Goal: Task Accomplishment & Management: Manage account settings

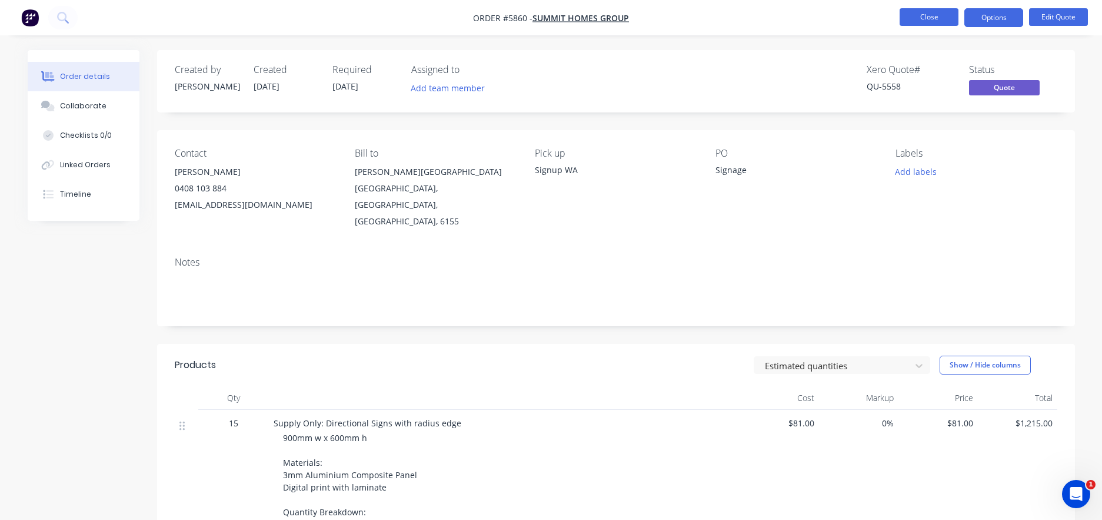
click at [934, 19] on button "Close" at bounding box center [929, 17] width 59 height 18
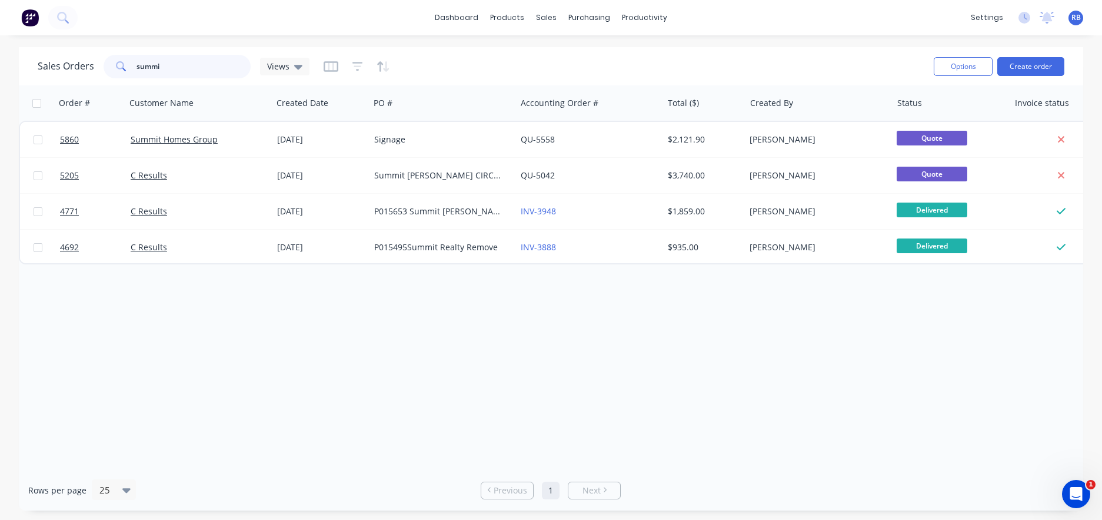
drag, startPoint x: 190, startPoint y: 65, endPoint x: 50, endPoint y: 64, distance: 140.1
click at [50, 64] on div "Sales Orders summi Views" at bounding box center [174, 67] width 272 height 24
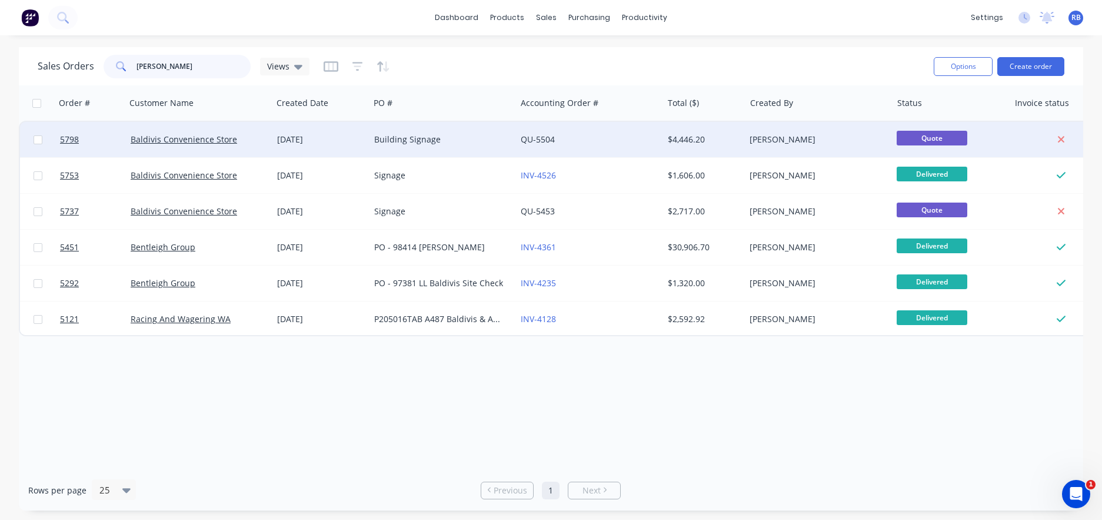
type input "[PERSON_NAME]"
click at [436, 135] on div "Building Signage" at bounding box center [439, 140] width 131 height 12
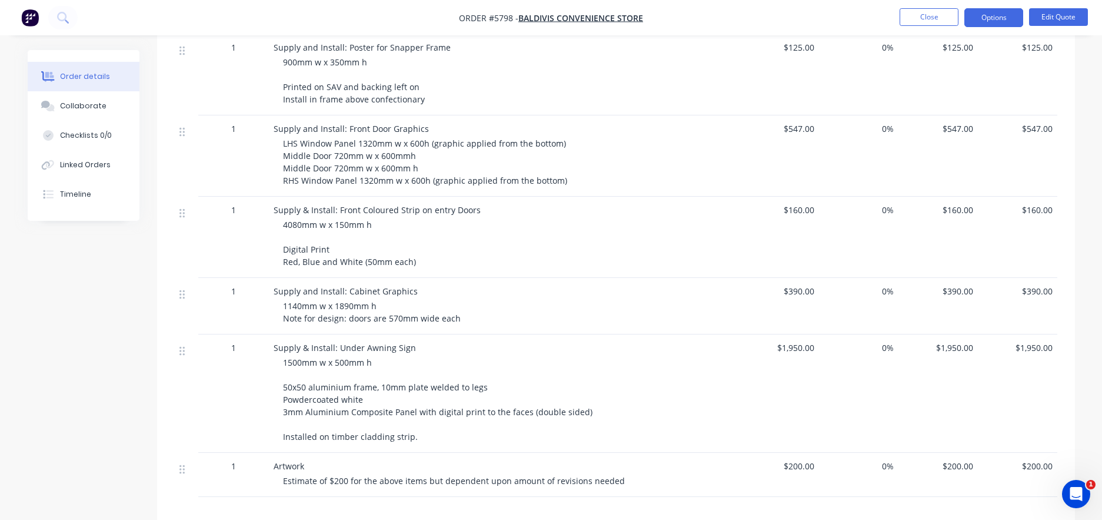
scroll to position [481, 0]
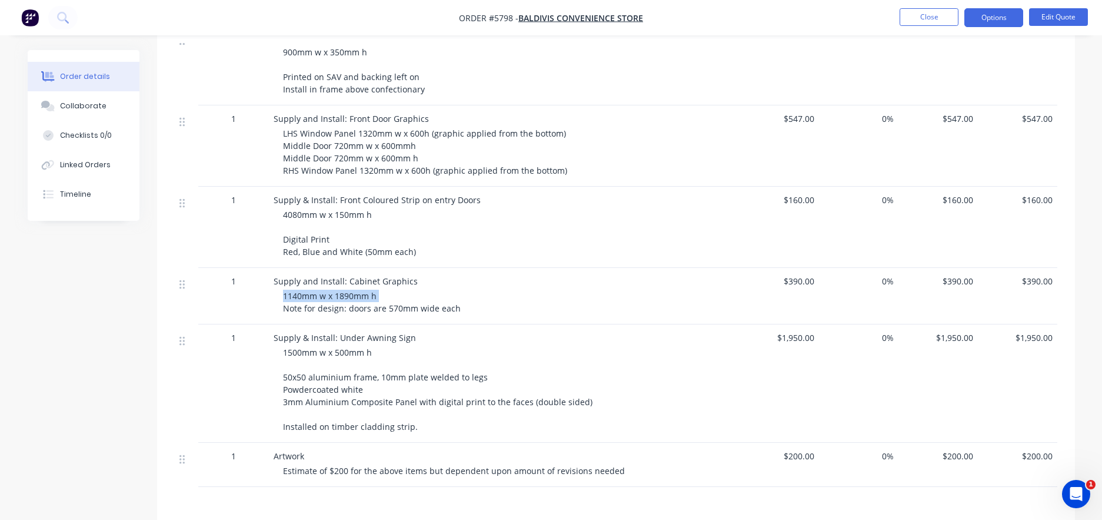
drag, startPoint x: 270, startPoint y: 299, endPoint x: 430, endPoint y: 294, distance: 160.2
click at [430, 294] on div "Supply and Install: Cabinet Graphics 1140mm w x 1890mm h Note for design: doors…" at bounding box center [504, 296] width 471 height 56
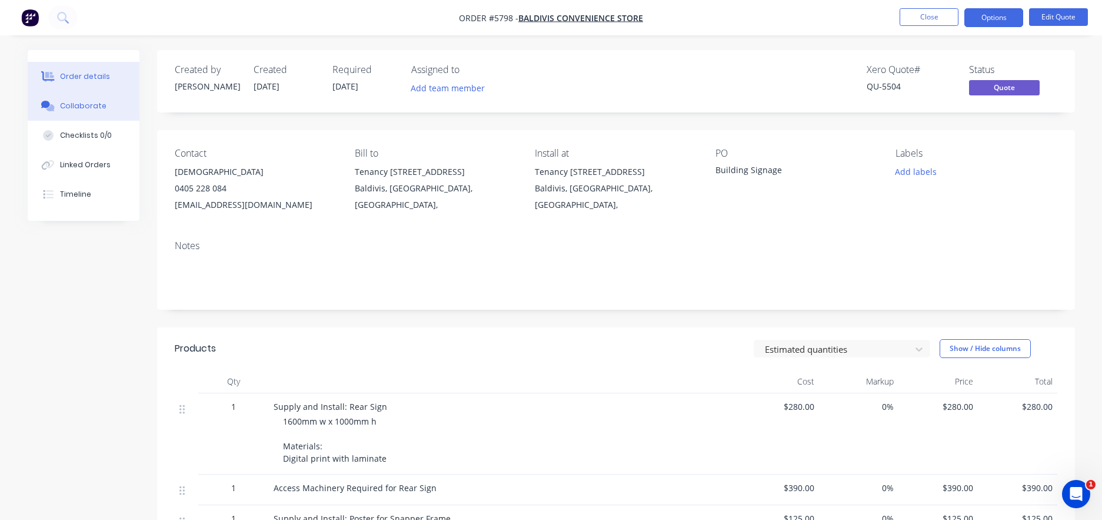
scroll to position [0, 0]
click at [993, 17] on button "Options" at bounding box center [994, 17] width 59 height 19
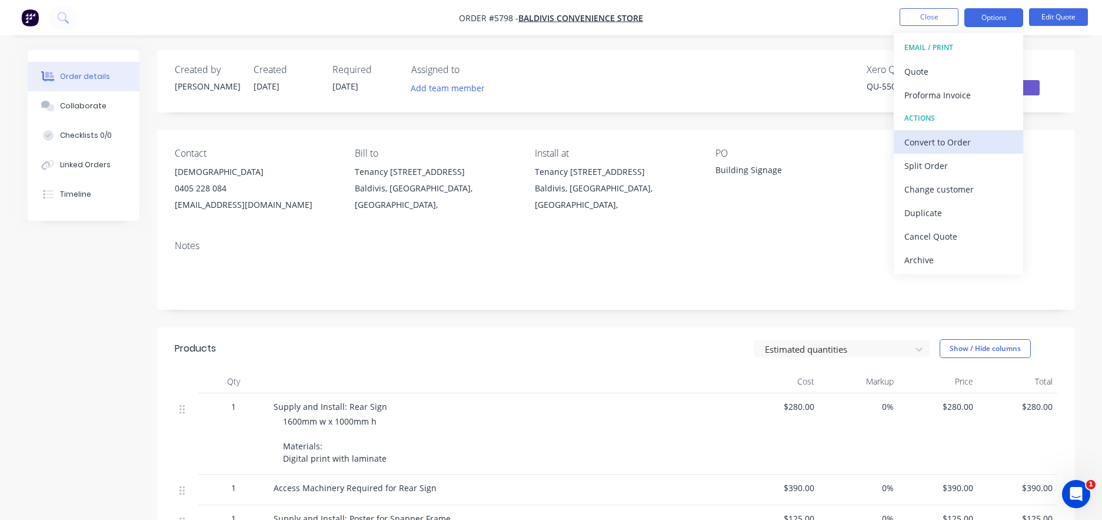
click at [926, 144] on div "Convert to Order" at bounding box center [959, 142] width 108 height 17
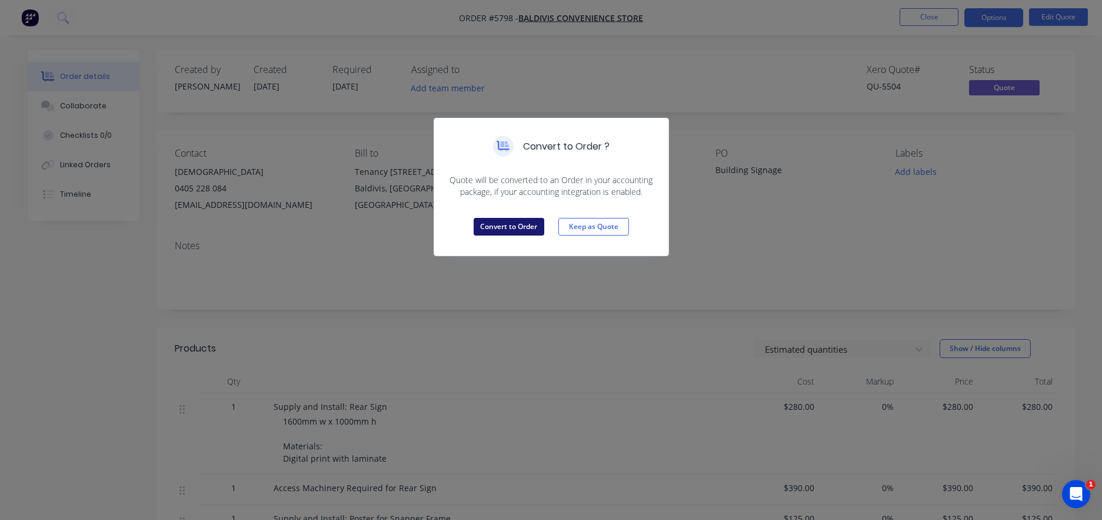
click at [490, 225] on button "Convert to Order" at bounding box center [509, 227] width 71 height 18
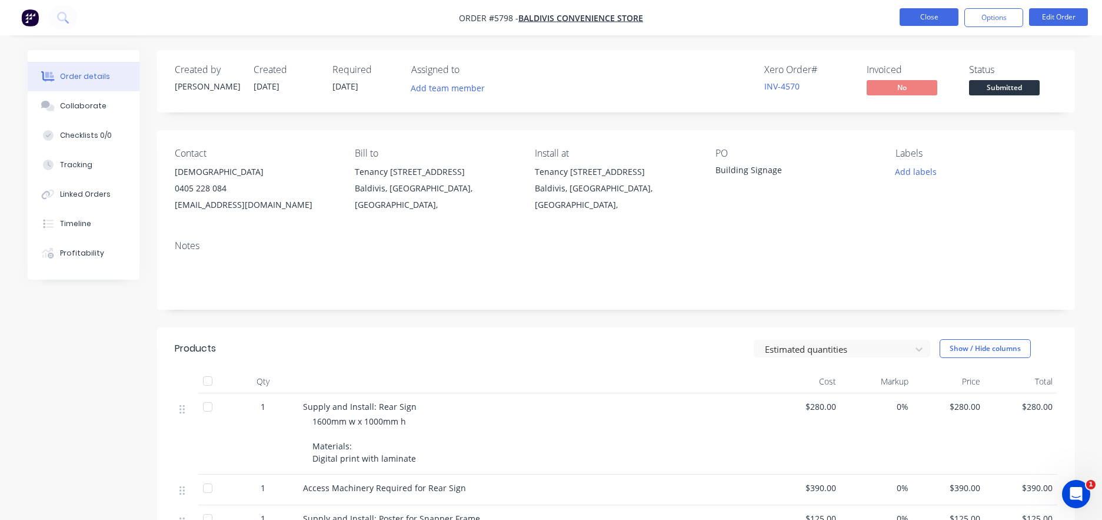
click at [922, 19] on button "Close" at bounding box center [929, 17] width 59 height 18
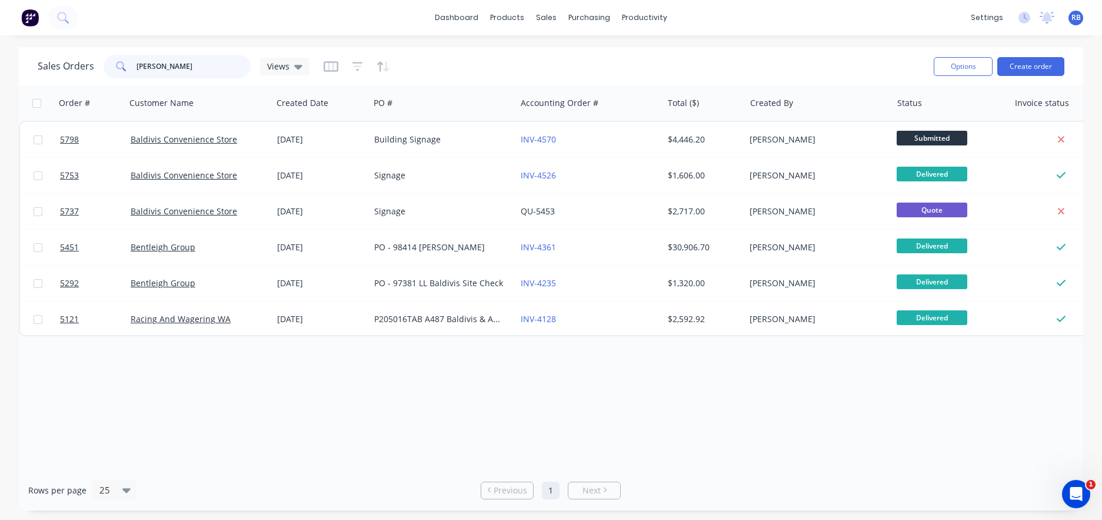
drag, startPoint x: 174, startPoint y: 68, endPoint x: 111, endPoint y: 64, distance: 63.7
click at [111, 64] on div "[PERSON_NAME]" at bounding box center [177, 67] width 147 height 24
type input "gaja"
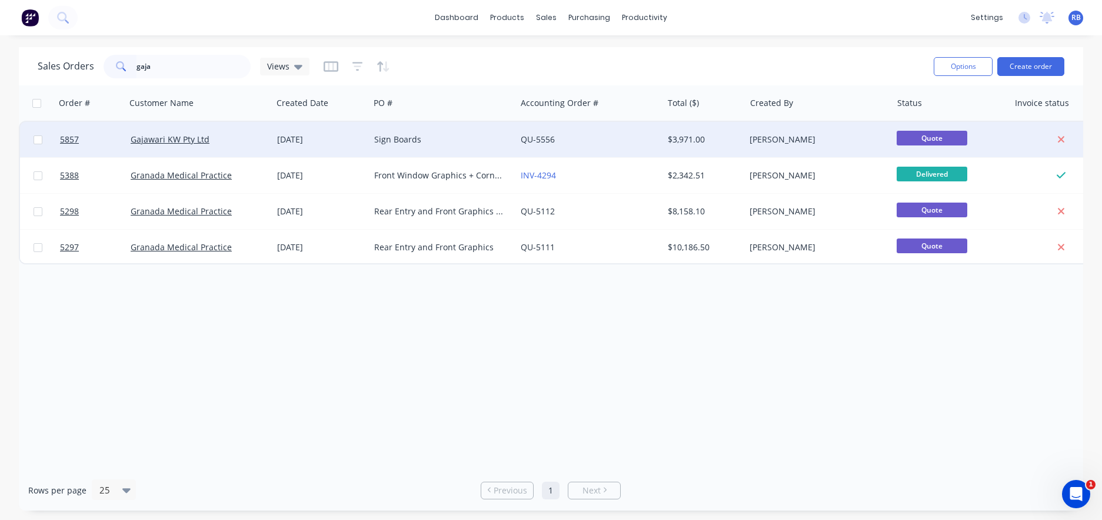
click at [245, 145] on div "Gajawari KW Pty Ltd" at bounding box center [196, 140] width 131 height 12
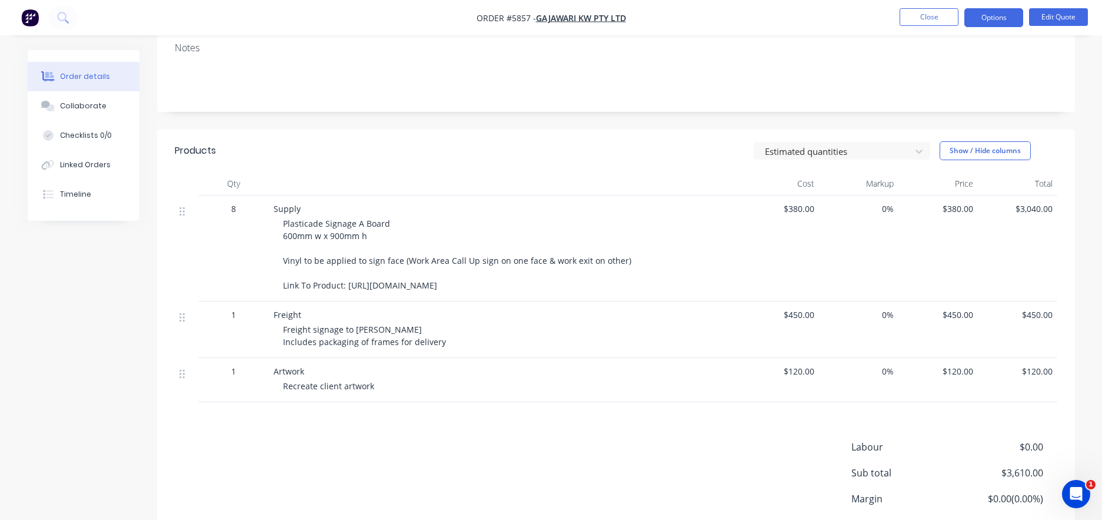
scroll to position [215, 0]
click at [1064, 19] on button "Edit Quote" at bounding box center [1058, 17] width 59 height 18
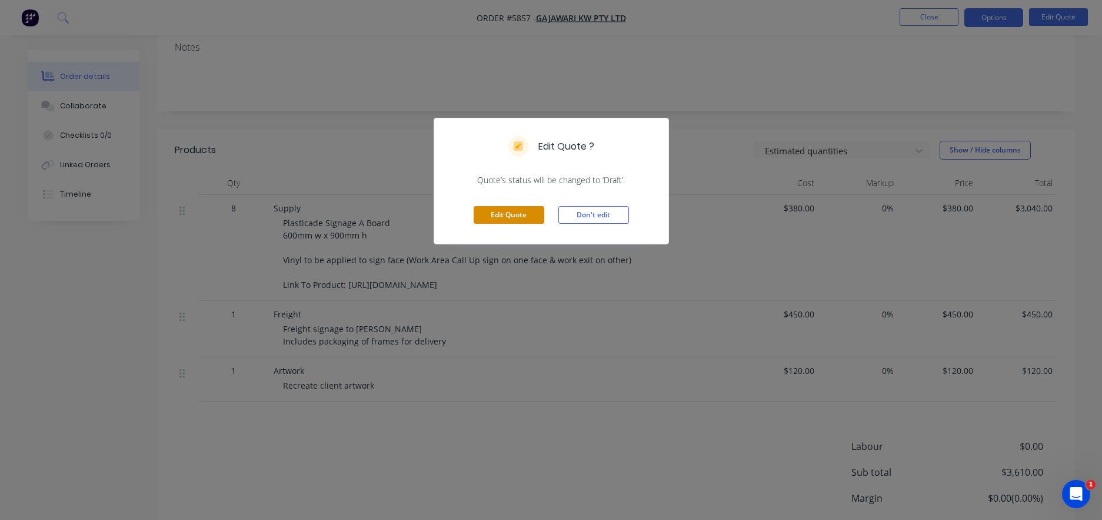
click at [527, 211] on button "Edit Quote" at bounding box center [509, 215] width 71 height 18
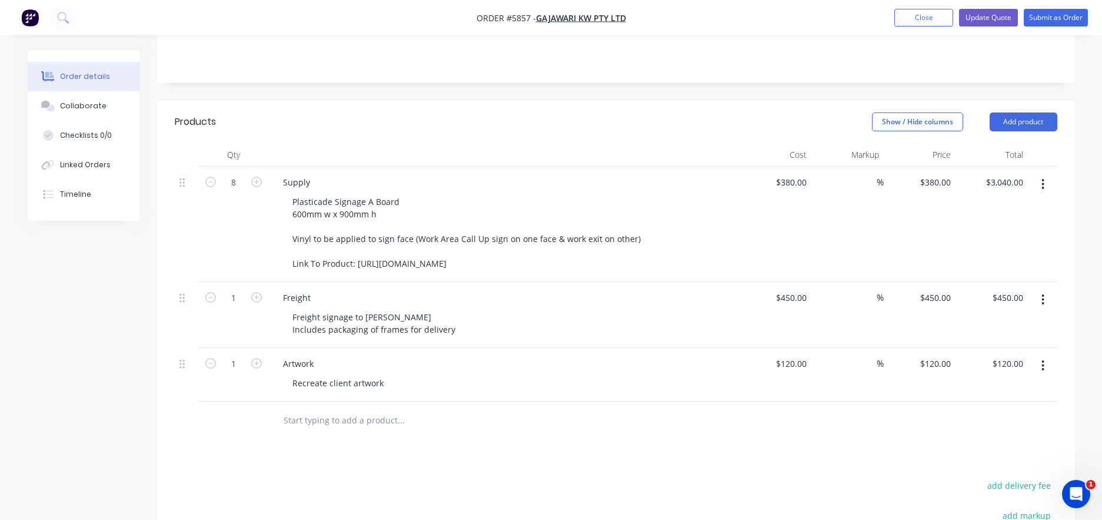
scroll to position [268, 0]
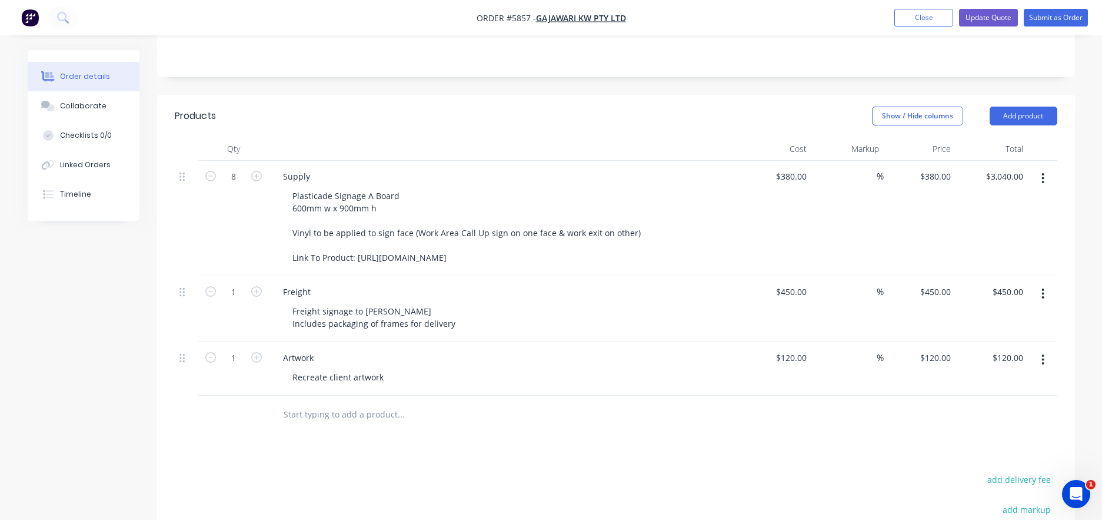
click at [310, 403] on input "text" at bounding box center [400, 415] width 235 height 24
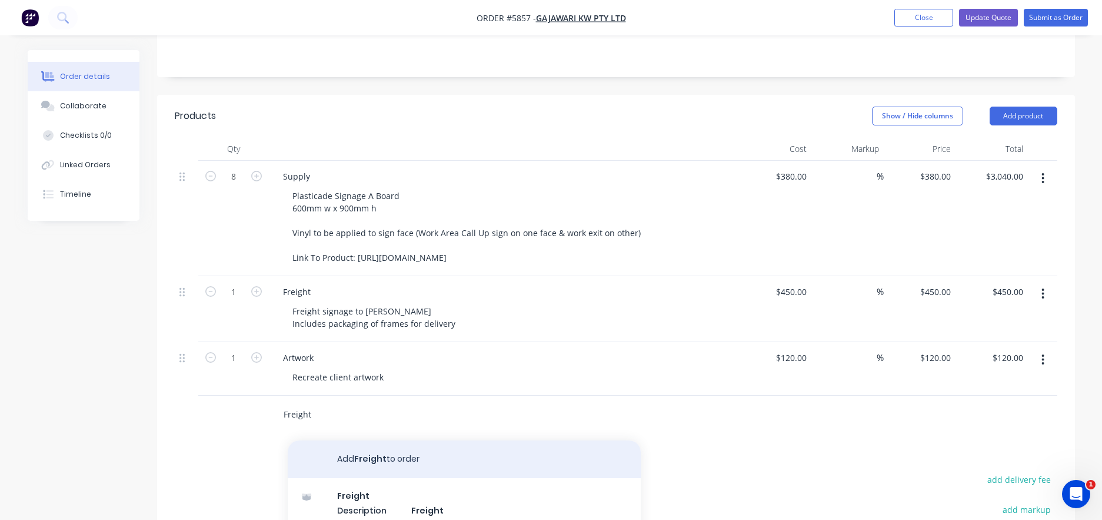
type input "Freight"
click at [328, 440] on button "Add Freight to order" at bounding box center [464, 459] width 353 height 38
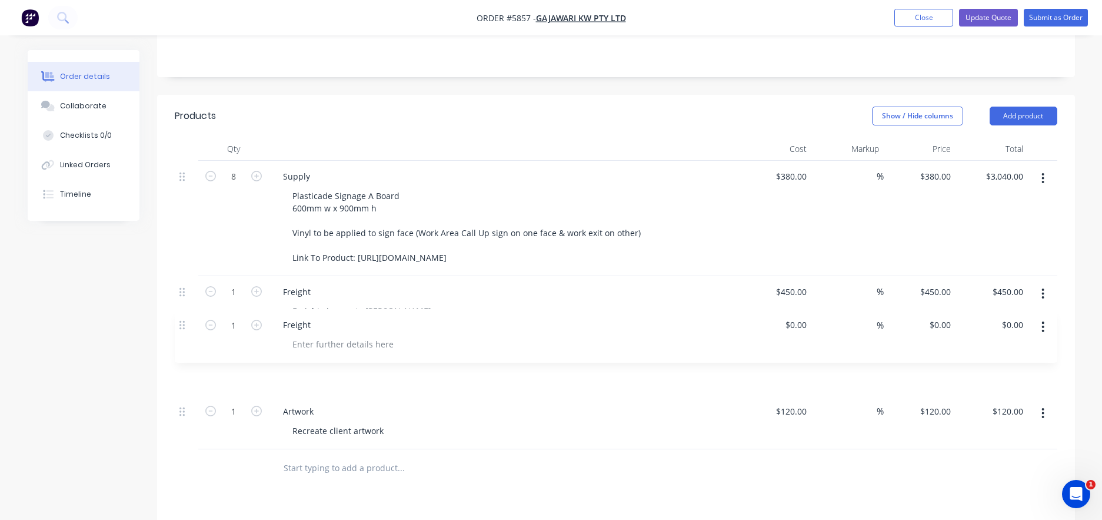
drag, startPoint x: 181, startPoint y: 377, endPoint x: 181, endPoint y: 317, distance: 60.0
click at [181, 317] on div "8 Supply Plasticade Signage A Board 600mm w x 900mm h Vinyl to be applied to si…" at bounding box center [616, 305] width 883 height 288
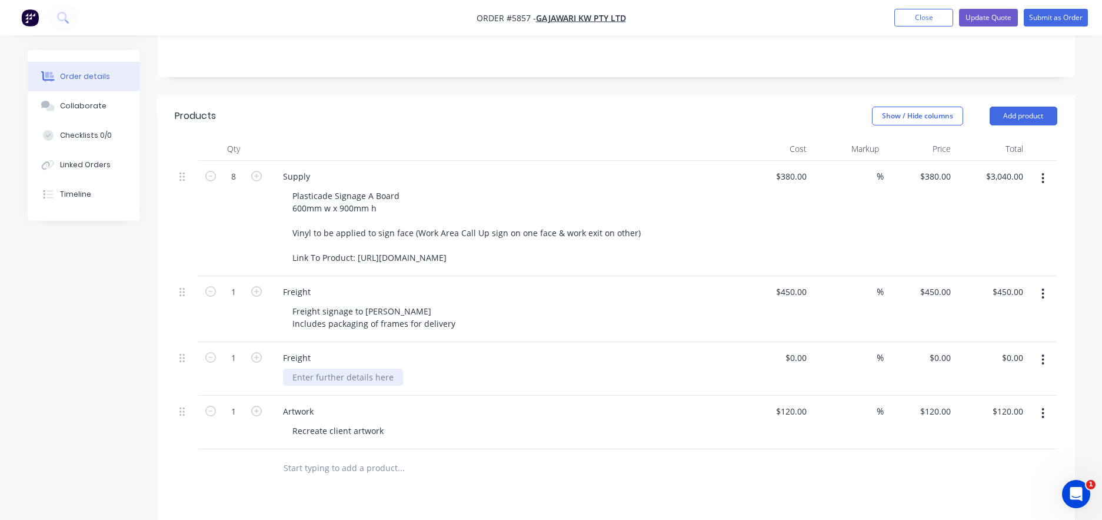
click at [347, 368] on div at bounding box center [343, 376] width 120 height 17
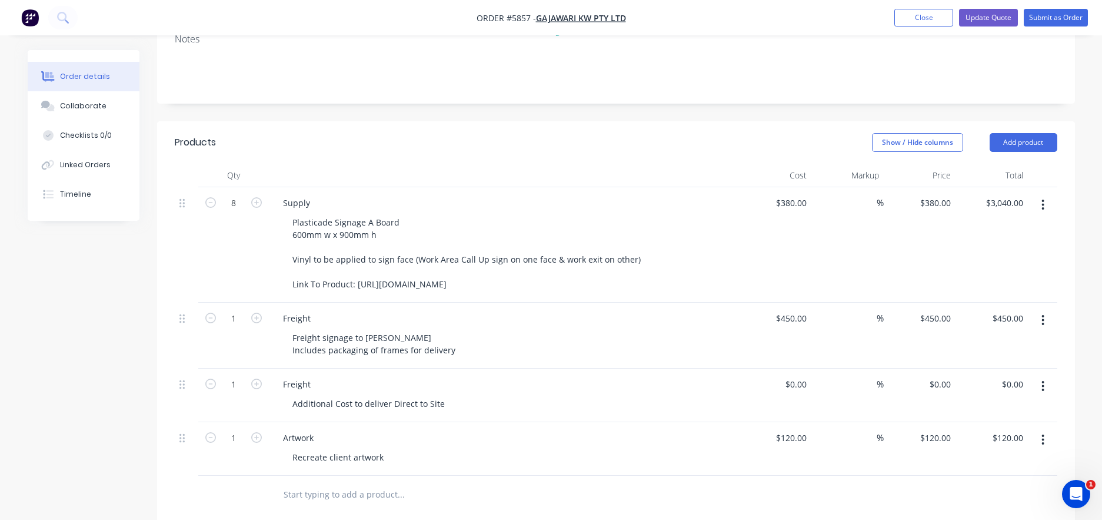
scroll to position [237, 0]
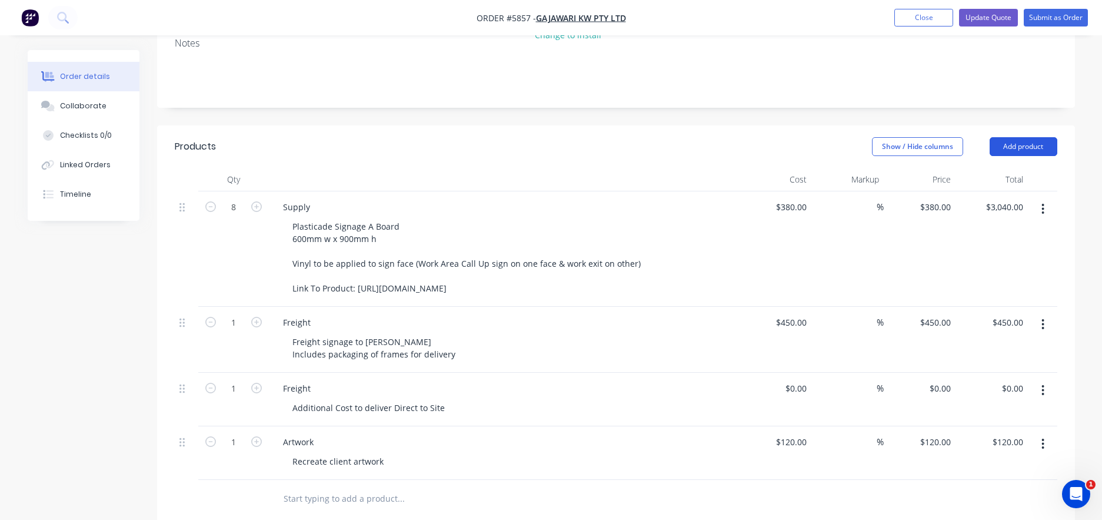
click at [1022, 137] on button "Add product" at bounding box center [1024, 146] width 68 height 19
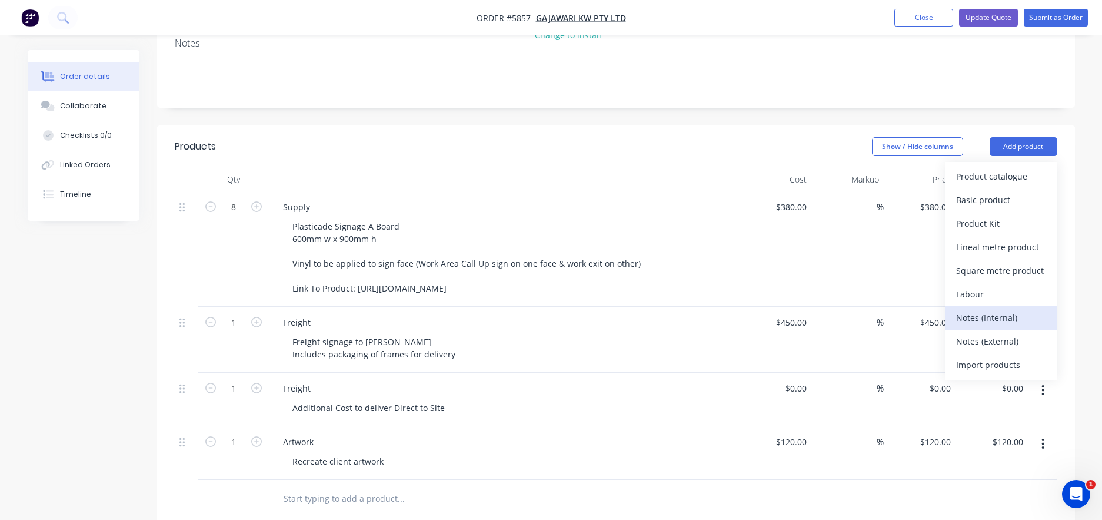
click at [976, 309] on div "Notes (Internal)" at bounding box center [1001, 317] width 91 height 17
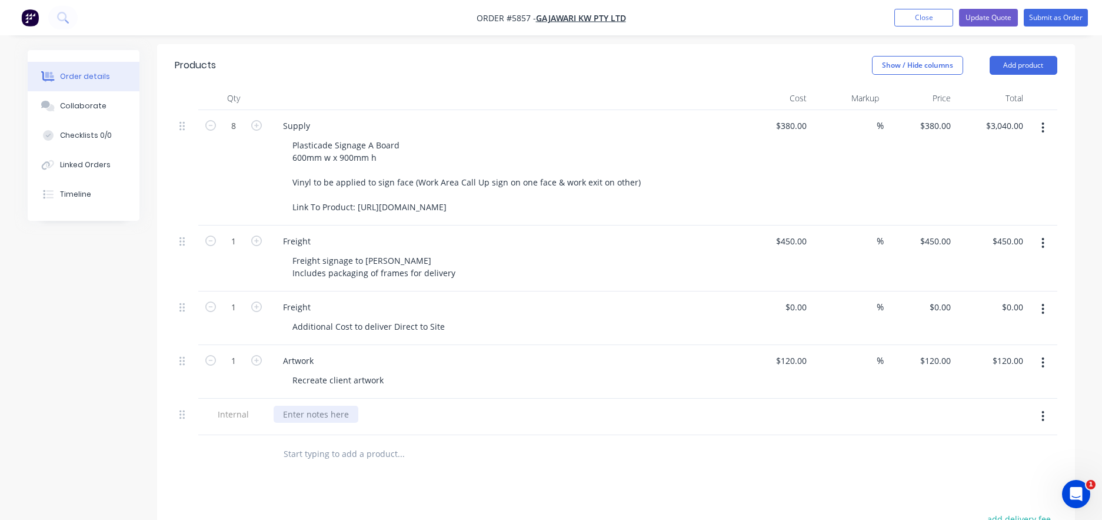
scroll to position [333, 0]
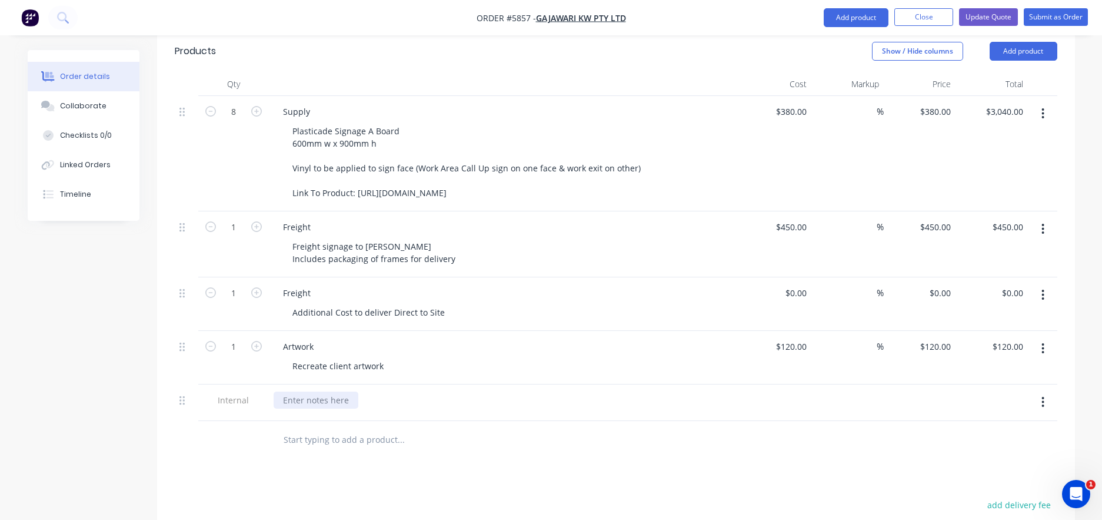
click at [294, 391] on div at bounding box center [316, 399] width 85 height 17
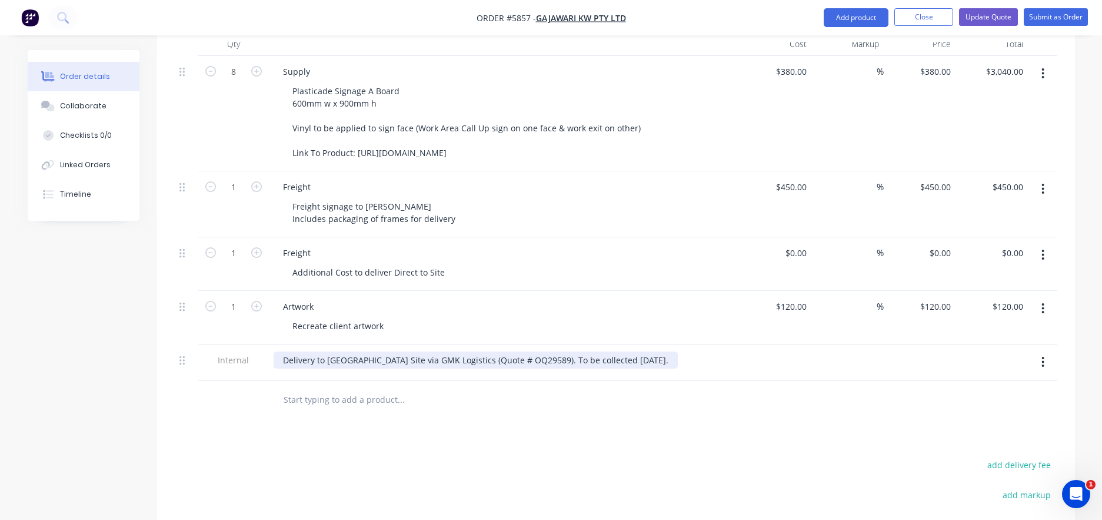
scroll to position [366, 0]
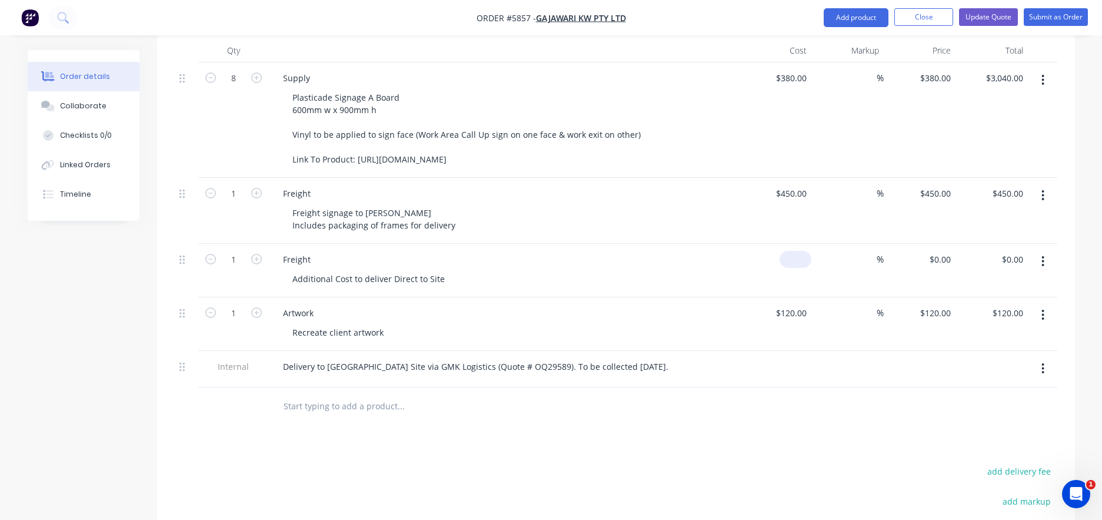
click at [802, 251] on input at bounding box center [797, 259] width 27 height 17
type input "$230.00"
click at [703, 251] on div "Freight" at bounding box center [504, 259] width 461 height 17
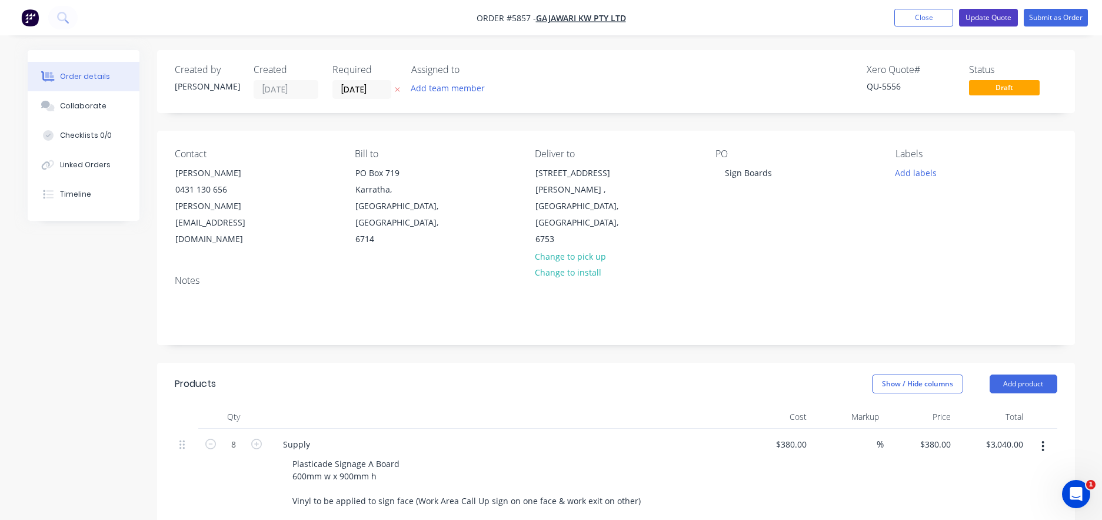
scroll to position [0, 0]
click at [354, 89] on input "[DATE]" at bounding box center [362, 90] width 58 height 18
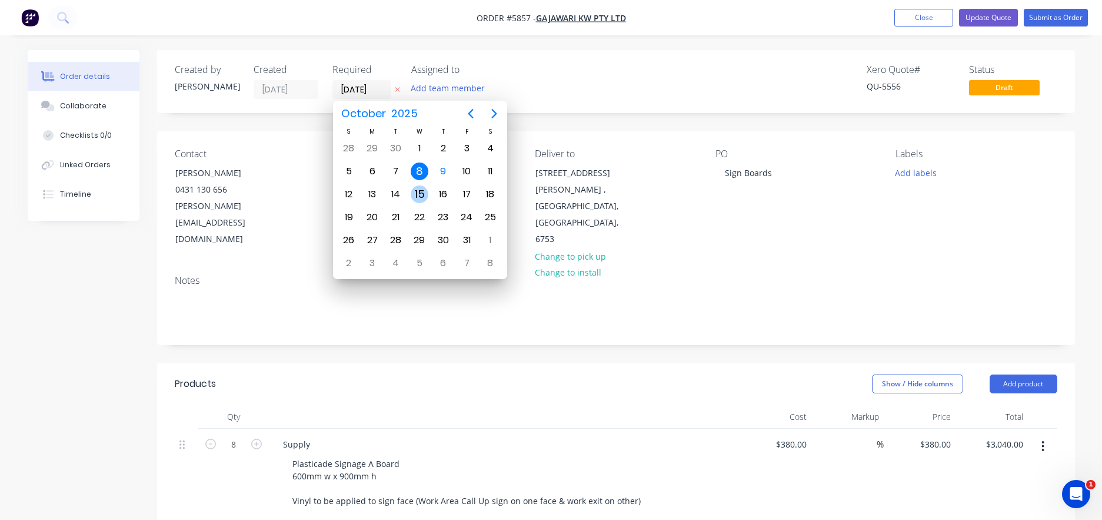
click at [415, 195] on div "15" at bounding box center [420, 194] width 18 height 18
type input "[DATE]"
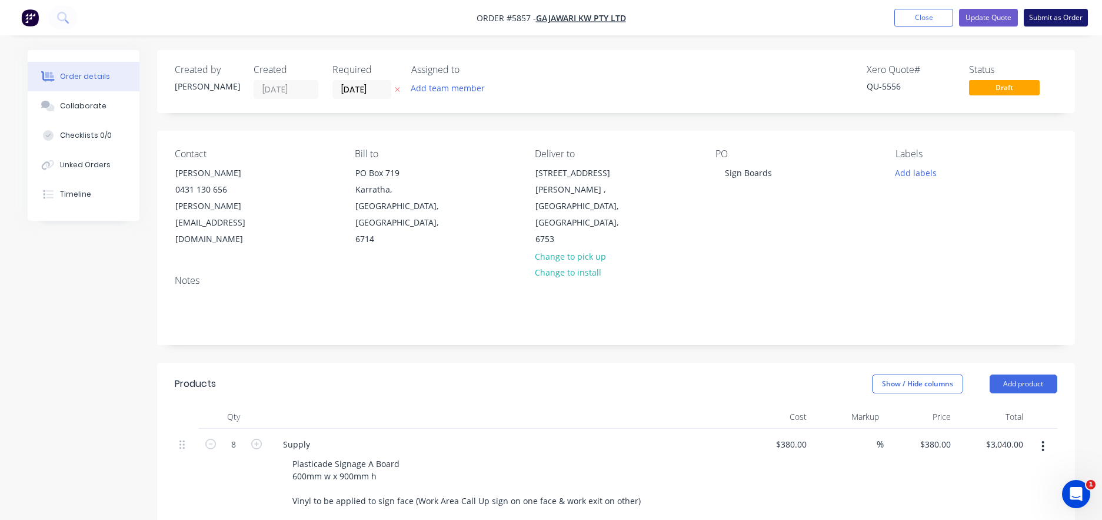
click at [1068, 19] on button "Submit as Order" at bounding box center [1056, 18] width 64 height 18
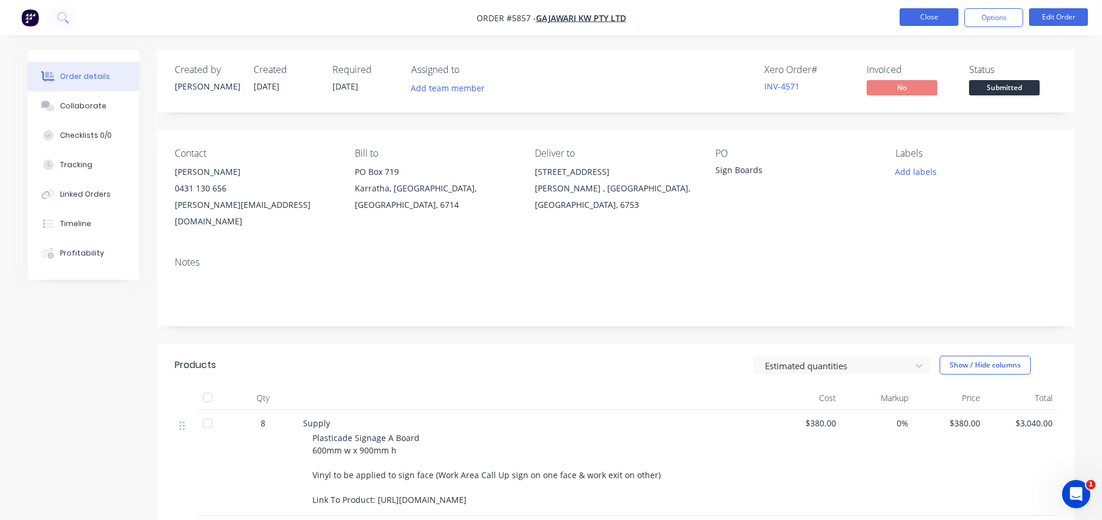
click at [929, 18] on button "Close" at bounding box center [929, 17] width 59 height 18
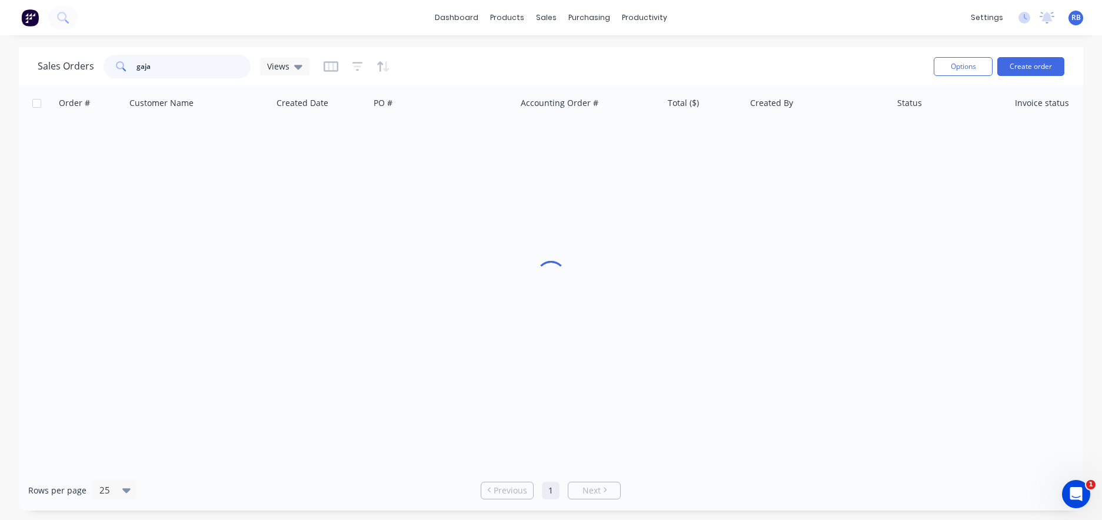
drag, startPoint x: 152, startPoint y: 67, endPoint x: 102, endPoint y: 67, distance: 50.6
click at [102, 67] on div "Sales Orders gaja Views" at bounding box center [174, 67] width 272 height 24
type input "teck"
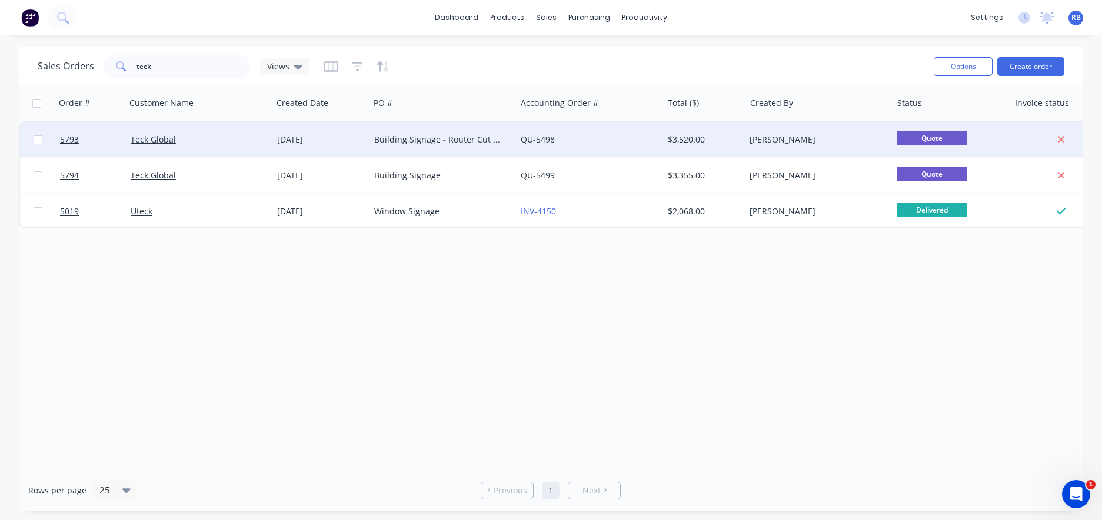
click at [229, 142] on div "Teck Global" at bounding box center [196, 140] width 131 height 12
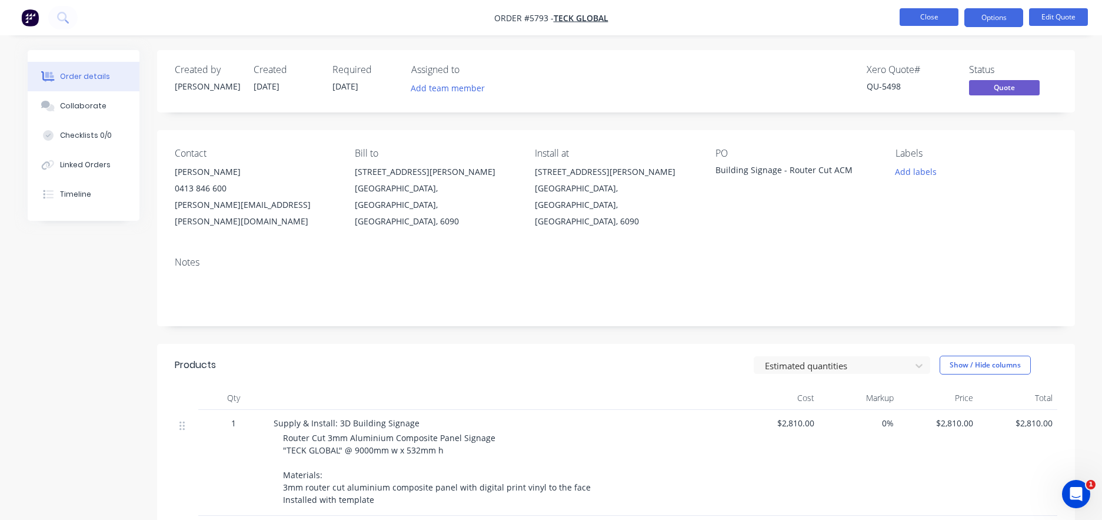
click at [927, 22] on button "Close" at bounding box center [929, 17] width 59 height 18
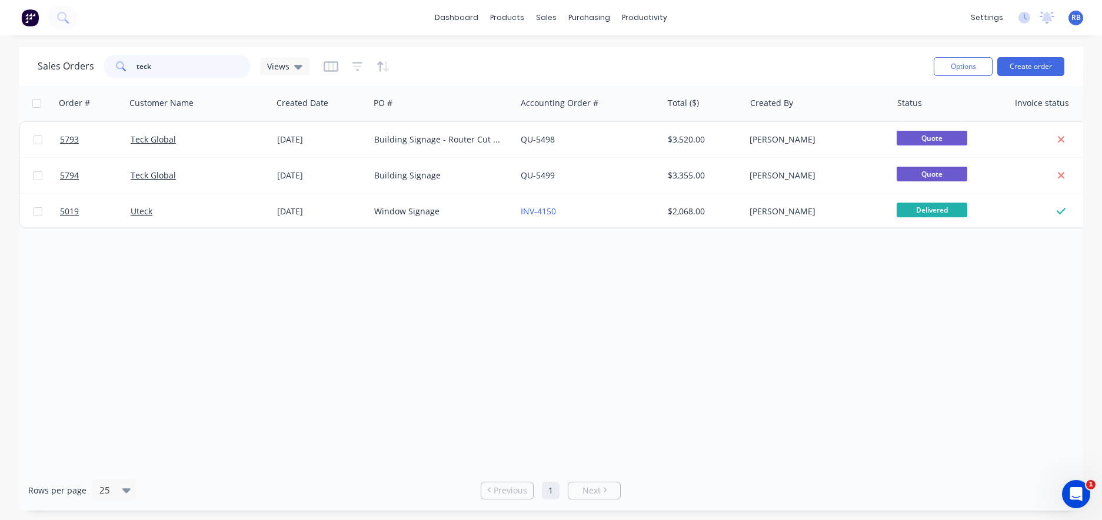
drag, startPoint x: 188, startPoint y: 69, endPoint x: 74, endPoint y: 69, distance: 114.8
click at [74, 69] on div "Sales Orders teck Views" at bounding box center [174, 67] width 272 height 24
type input "village"
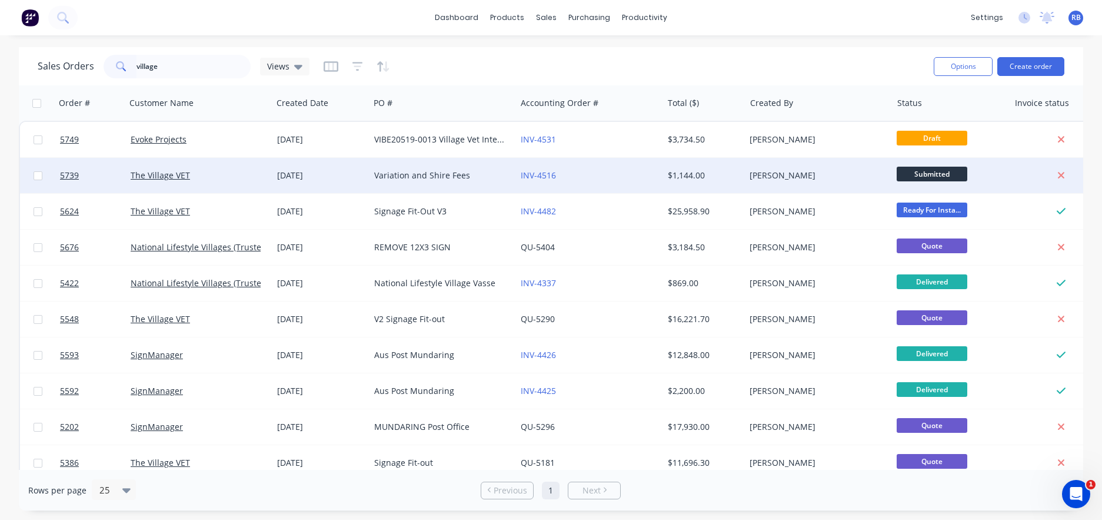
click at [393, 170] on div "Variation and Shire Fees" at bounding box center [439, 175] width 131 height 12
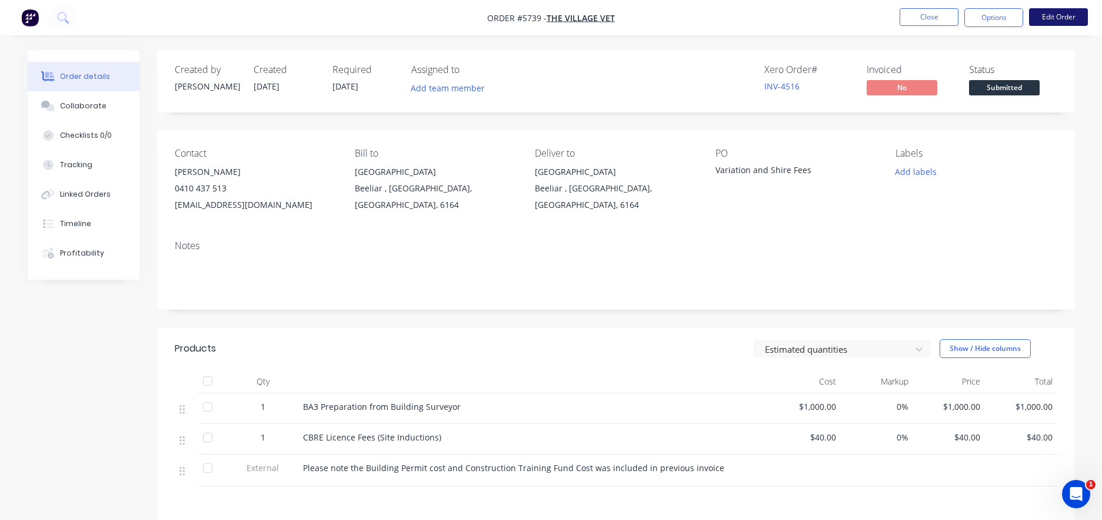
click at [1061, 17] on button "Edit Order" at bounding box center [1058, 17] width 59 height 18
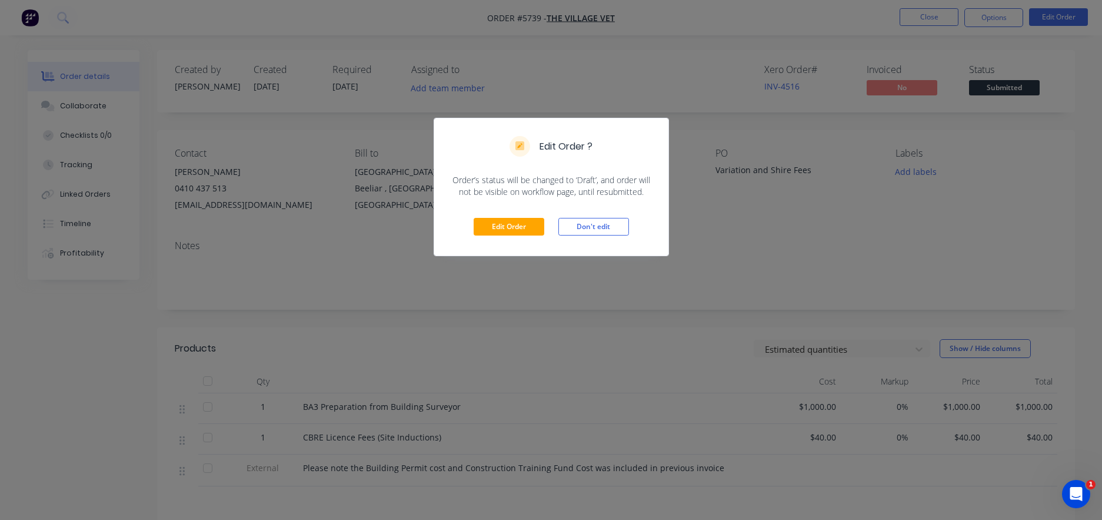
click at [501, 235] on div "Edit Order Don't edit" at bounding box center [551, 227] width 234 height 58
click at [500, 226] on button "Edit Order" at bounding box center [509, 227] width 71 height 18
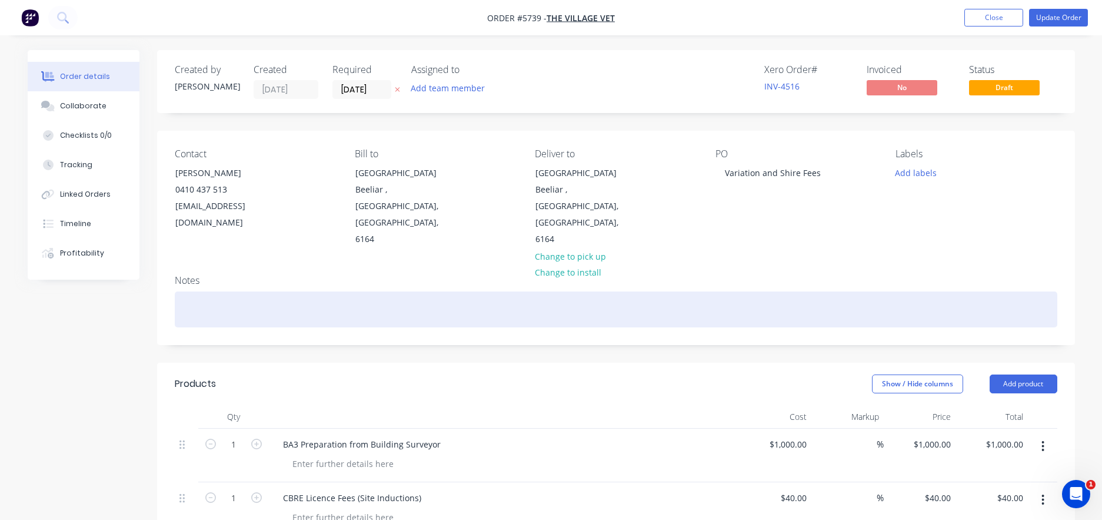
scroll to position [19, 0]
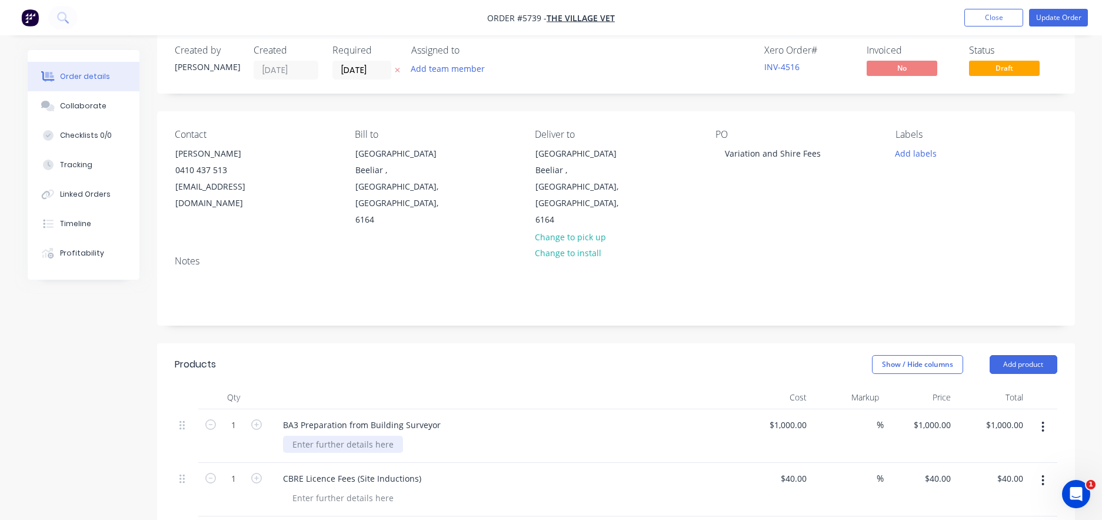
click at [310, 436] on div at bounding box center [343, 444] width 120 height 17
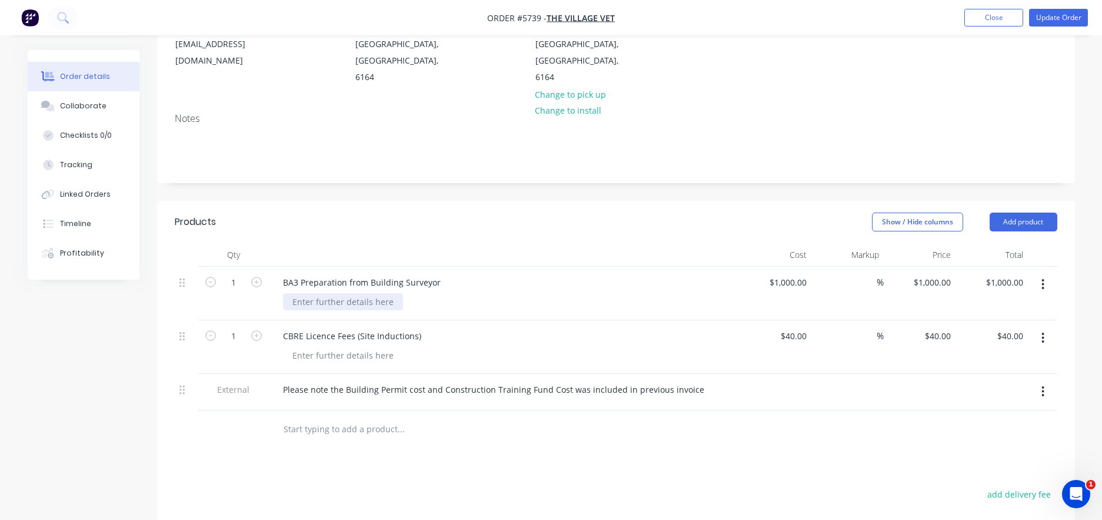
scroll to position [164, 0]
click at [1037, 325] on button "button" at bounding box center [1043, 335] width 28 height 21
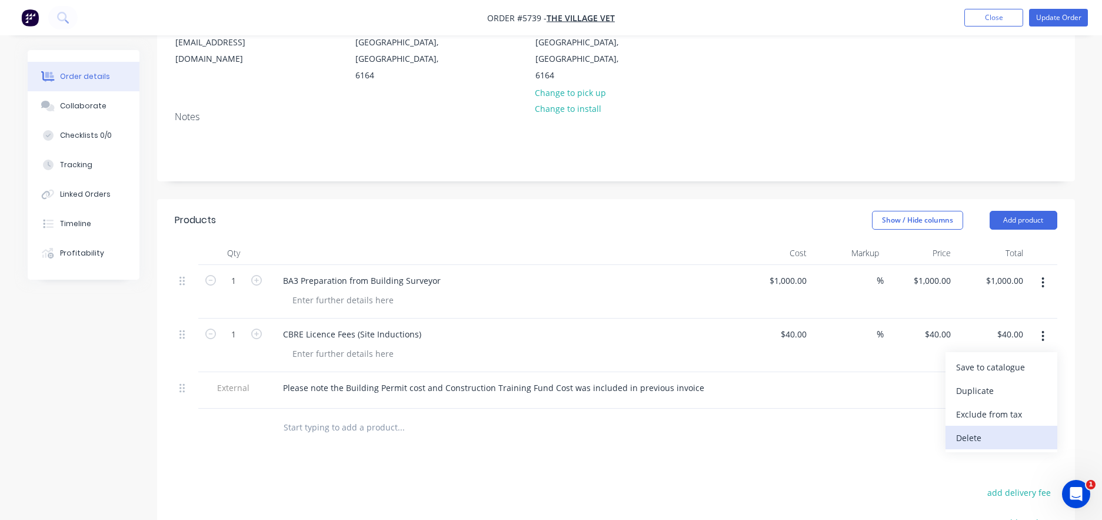
click at [982, 429] on div "Delete" at bounding box center [1001, 437] width 91 height 17
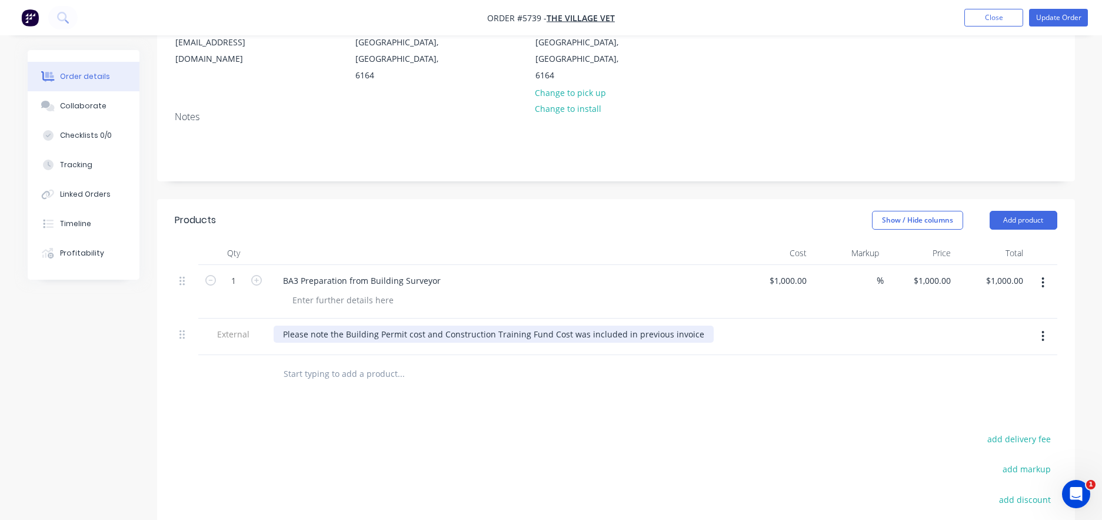
click at [692, 325] on div "Please note the Building Permit cost and Construction Training Fund Cost was in…" at bounding box center [494, 333] width 440 height 17
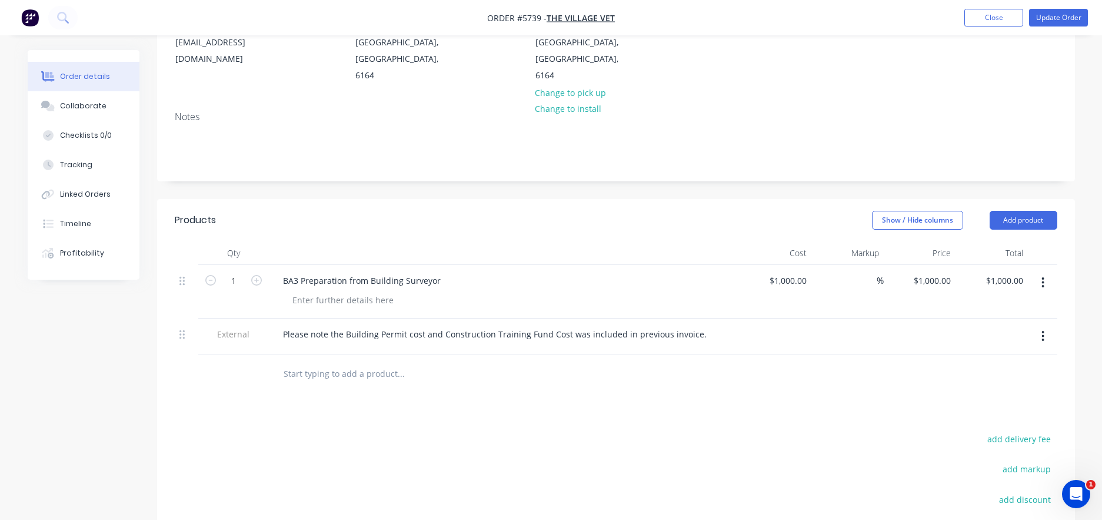
click at [315, 362] on input "text" at bounding box center [400, 374] width 235 height 24
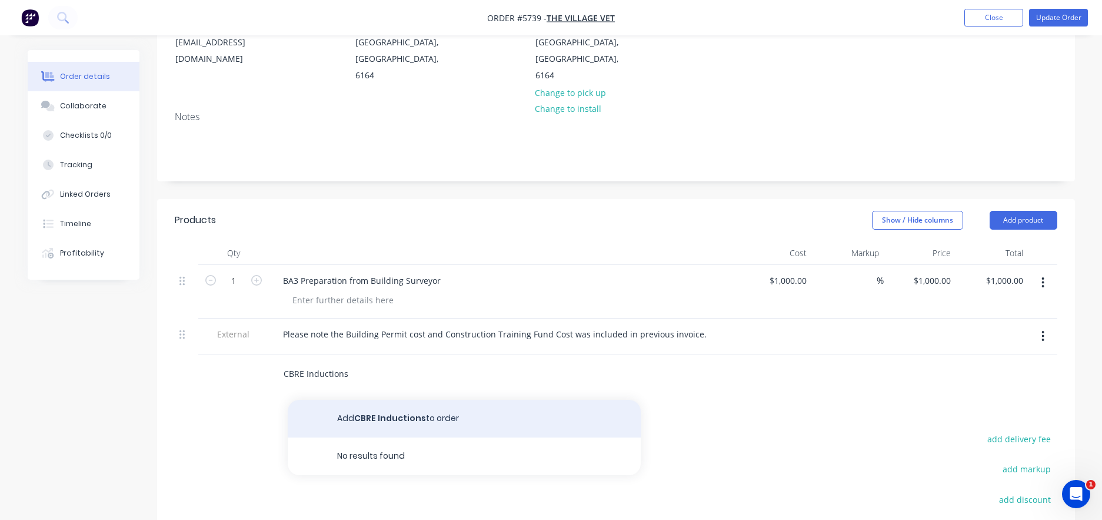
type input "CBRE Inductions"
click at [345, 400] on button "Add CBRE Inductions to order" at bounding box center [464, 419] width 353 height 38
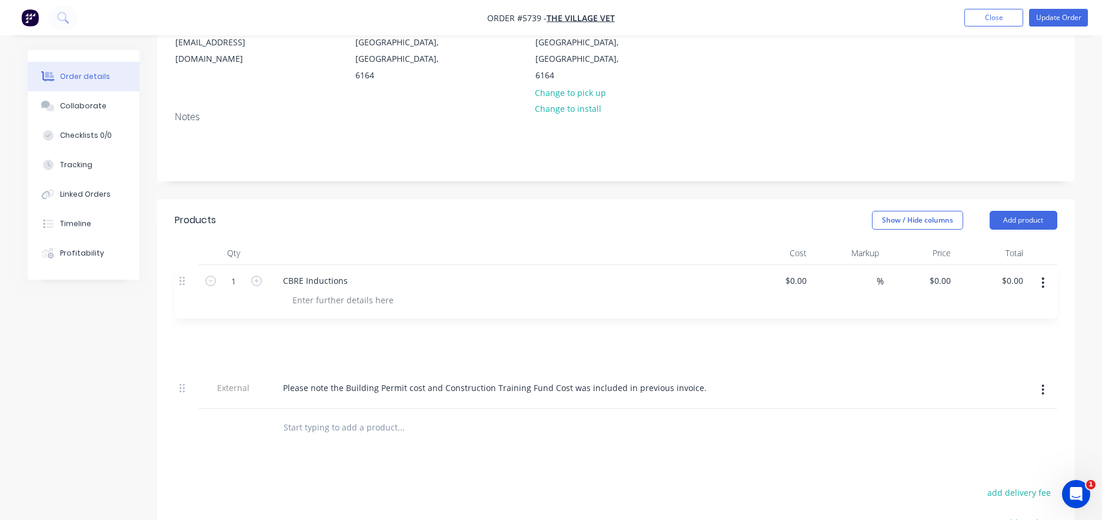
drag, startPoint x: 182, startPoint y: 334, endPoint x: 182, endPoint y: 274, distance: 60.0
click at [182, 274] on div "1 BA3 Preparation from Building Surveyor $1,000.00 $1,000.00 % $1,000.00 $1,000…" at bounding box center [616, 337] width 883 height 144
click at [354, 325] on div "CBRE Inductions" at bounding box center [316, 333] width 84 height 17
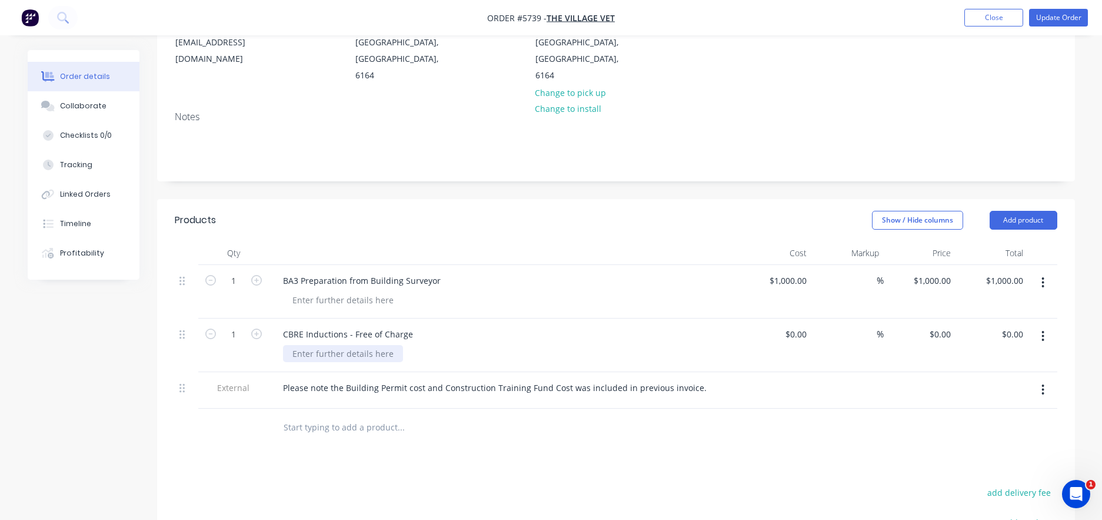
click at [320, 345] on div at bounding box center [343, 353] width 120 height 17
click at [764, 372] on div at bounding box center [776, 390] width 72 height 36
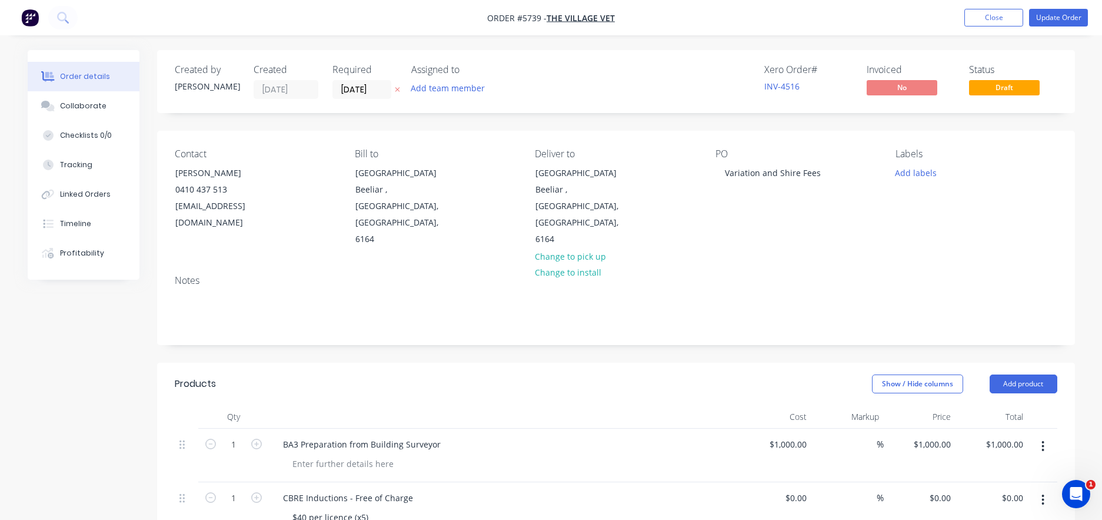
scroll to position [0, 0]
click at [1050, 16] on button "Update Order" at bounding box center [1058, 18] width 59 height 18
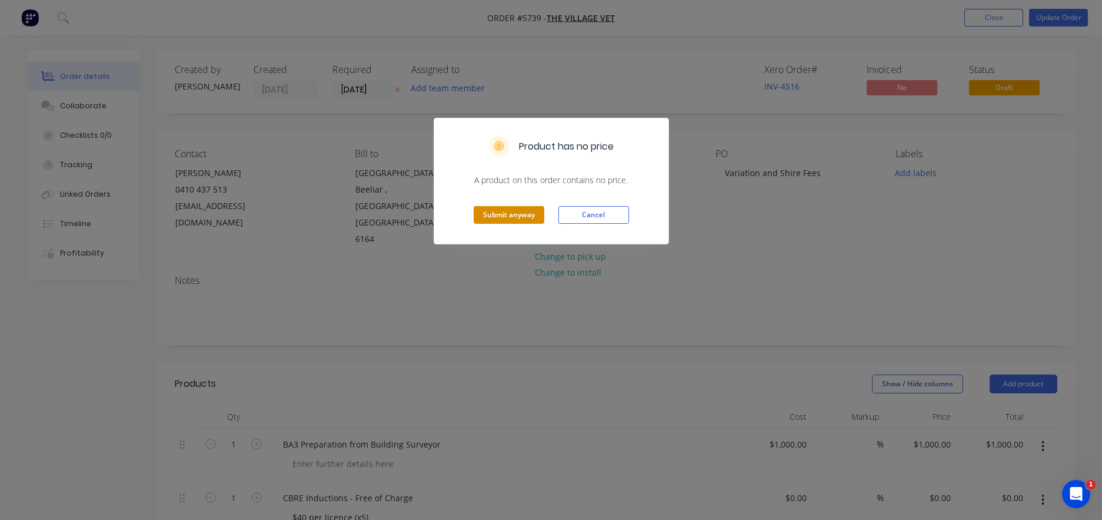
click at [504, 217] on button "Submit anyway" at bounding box center [509, 215] width 71 height 18
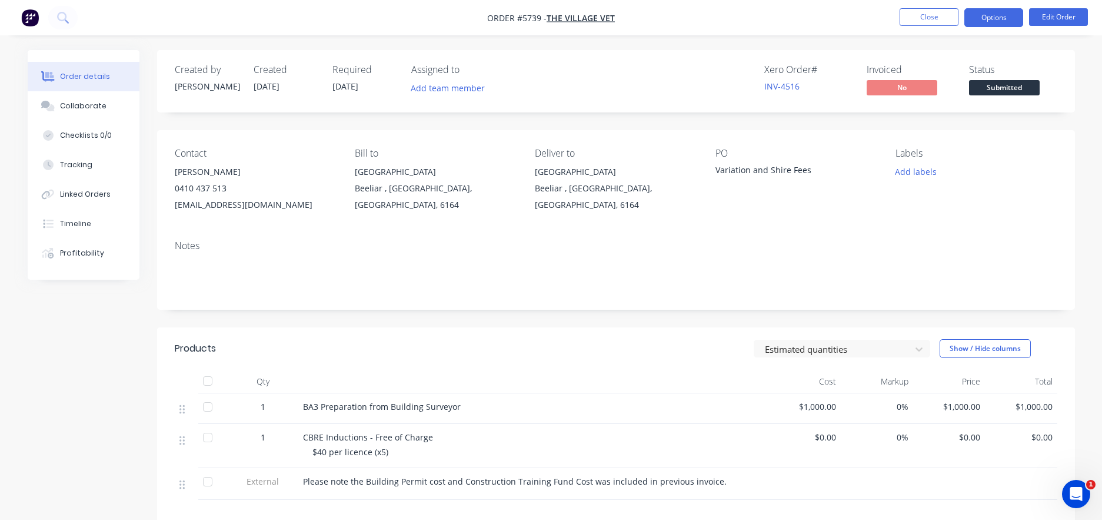
click at [985, 13] on button "Options" at bounding box center [994, 17] width 59 height 19
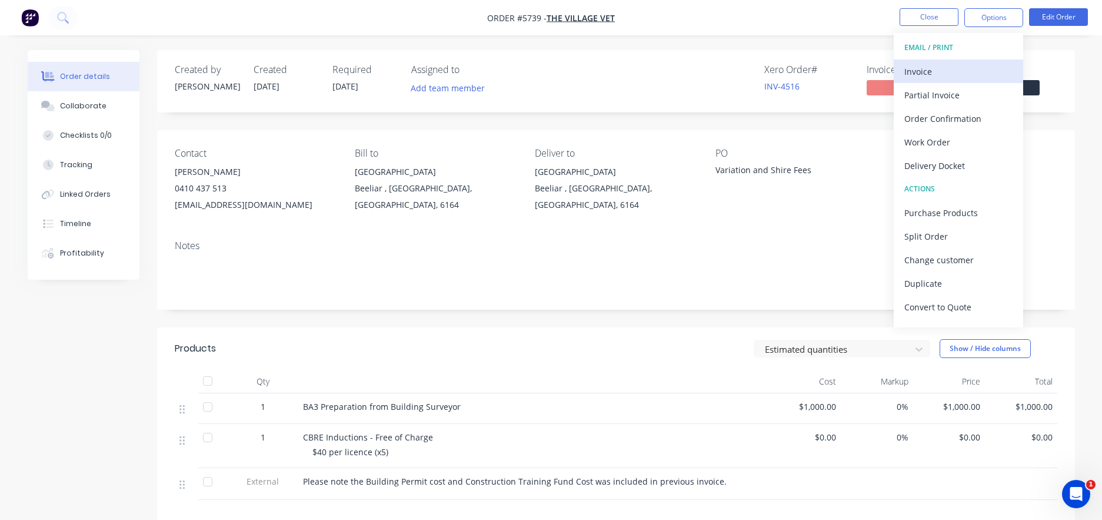
click at [936, 67] on div "Invoice" at bounding box center [959, 71] width 108 height 17
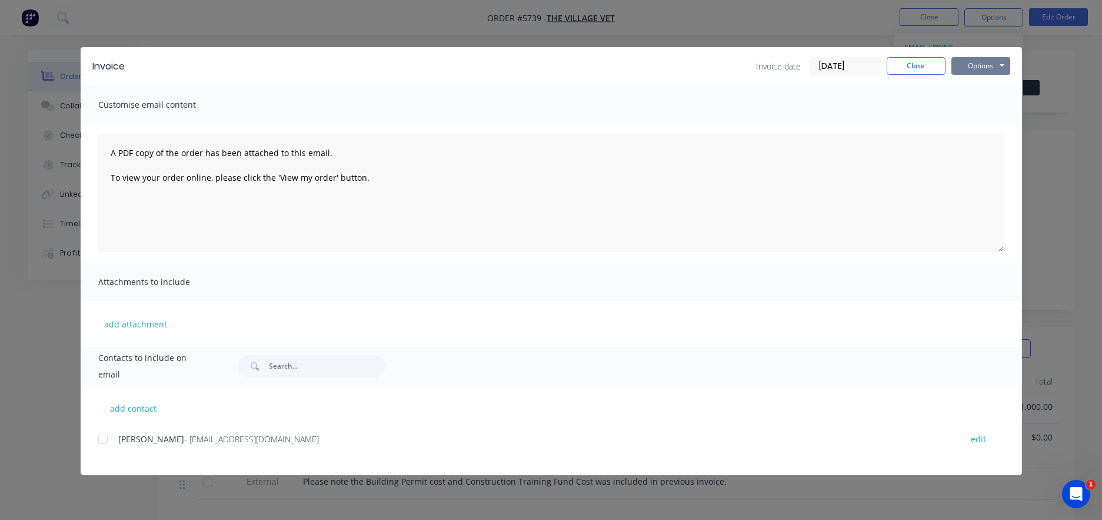
click at [973, 67] on button "Options" at bounding box center [981, 66] width 59 height 18
click at [982, 108] on button "Print" at bounding box center [989, 106] width 75 height 19
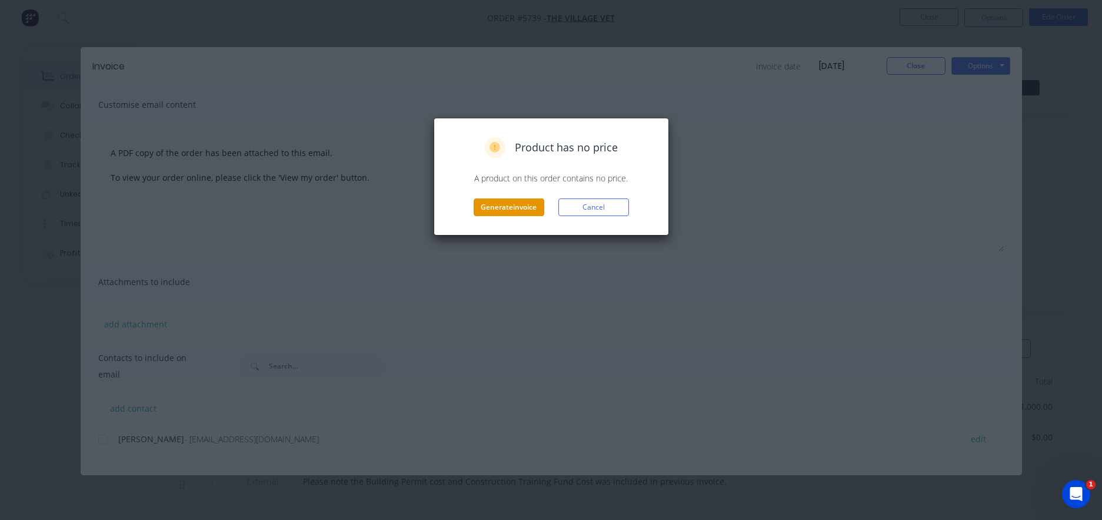
click at [490, 205] on button "Generate invoice" at bounding box center [509, 207] width 71 height 18
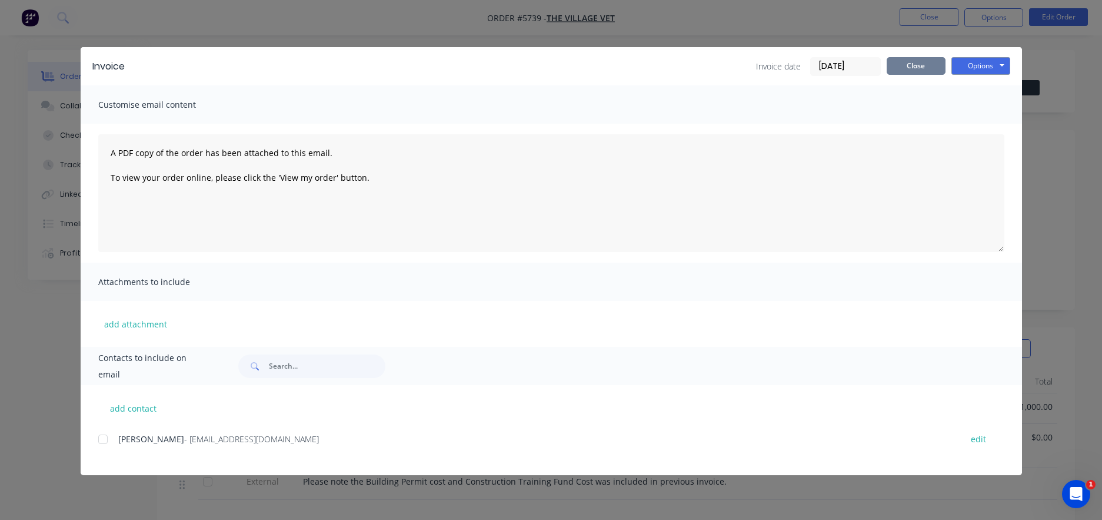
click at [914, 65] on button "Close" at bounding box center [916, 66] width 59 height 18
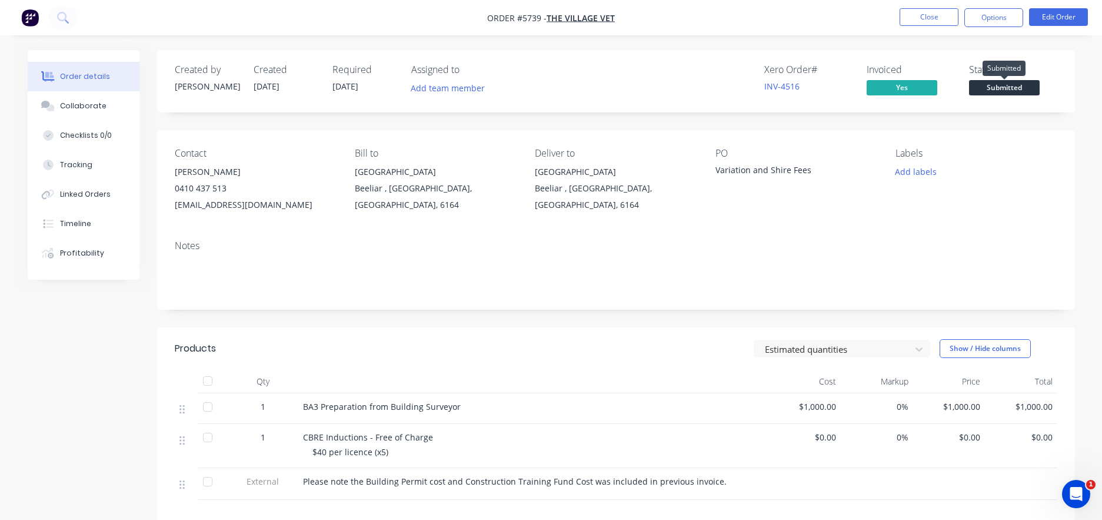
click at [1016, 89] on span "Submitted" at bounding box center [1004, 87] width 71 height 15
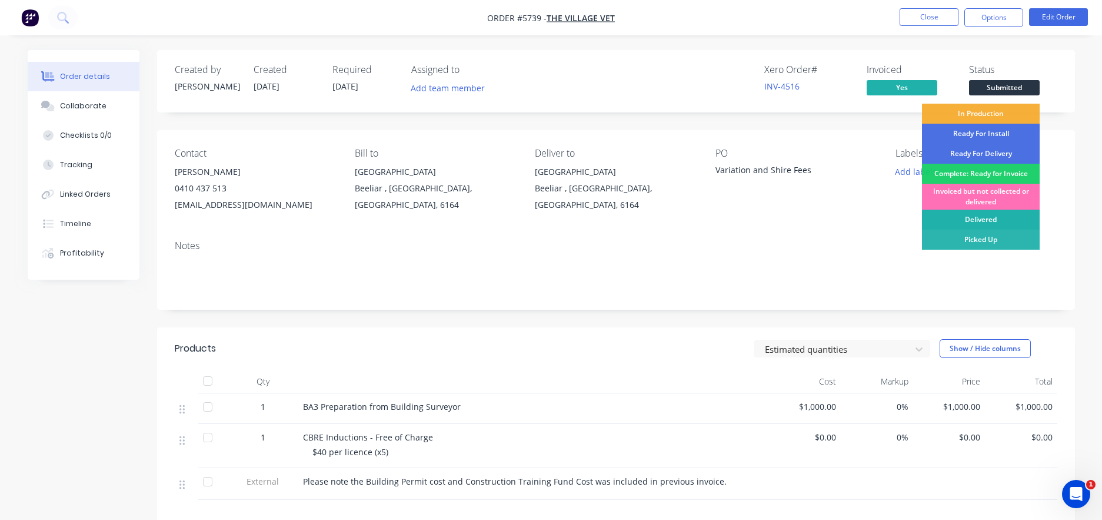
click at [1001, 218] on div "Delivered" at bounding box center [981, 220] width 118 height 20
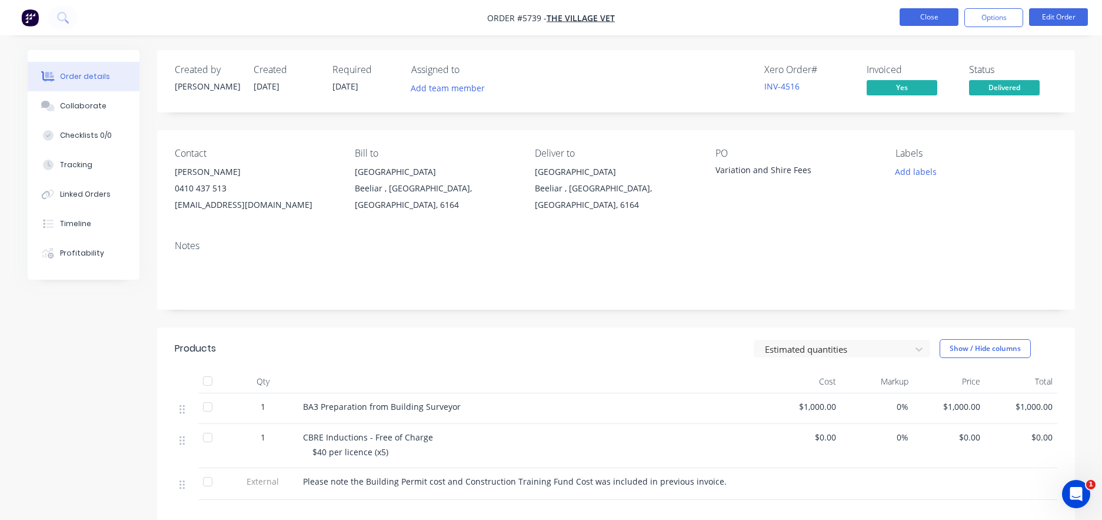
click at [925, 14] on button "Close" at bounding box center [929, 17] width 59 height 18
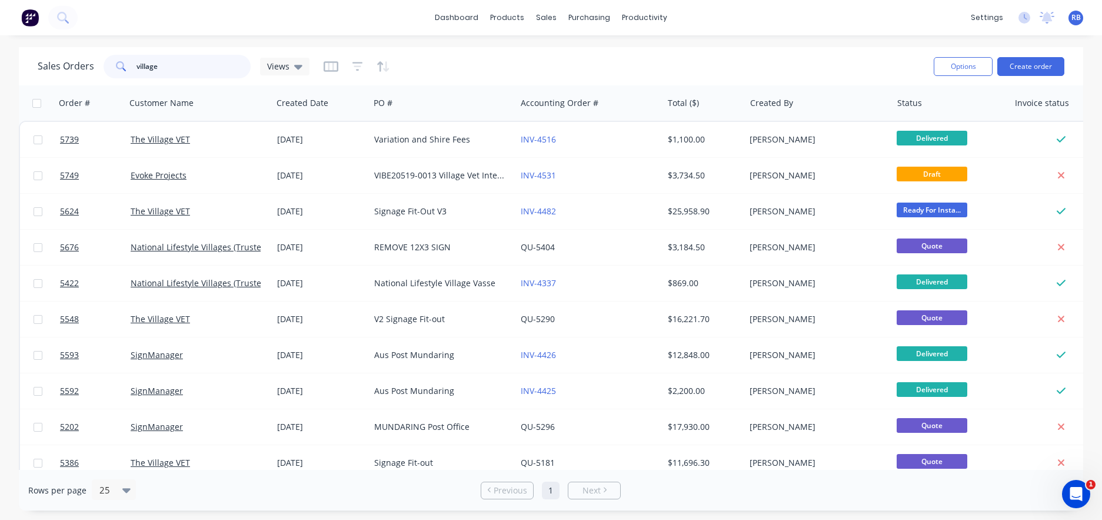
drag, startPoint x: 113, startPoint y: 66, endPoint x: 75, endPoint y: 66, distance: 38.3
click at [75, 66] on div "Sales Orders village Views" at bounding box center [174, 67] width 272 height 24
type input "gaja"
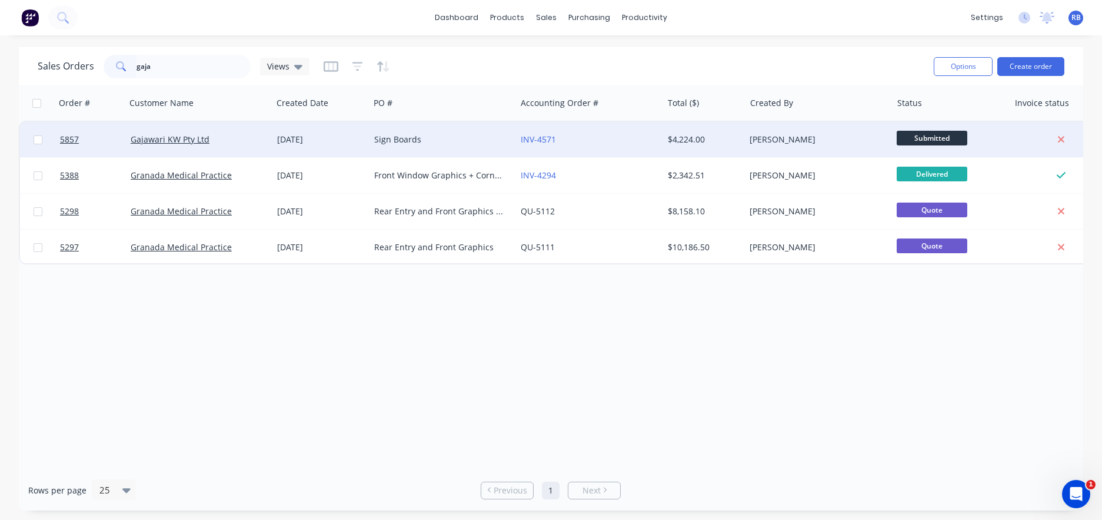
click at [237, 136] on div "Gajawari KW Pty Ltd" at bounding box center [196, 140] width 131 height 12
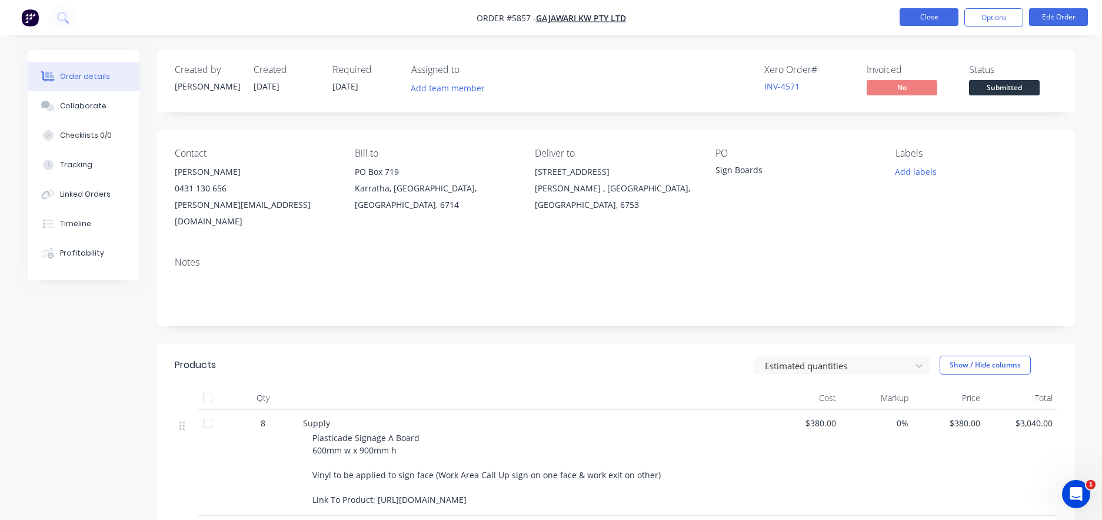
click at [930, 16] on button "Close" at bounding box center [929, 17] width 59 height 18
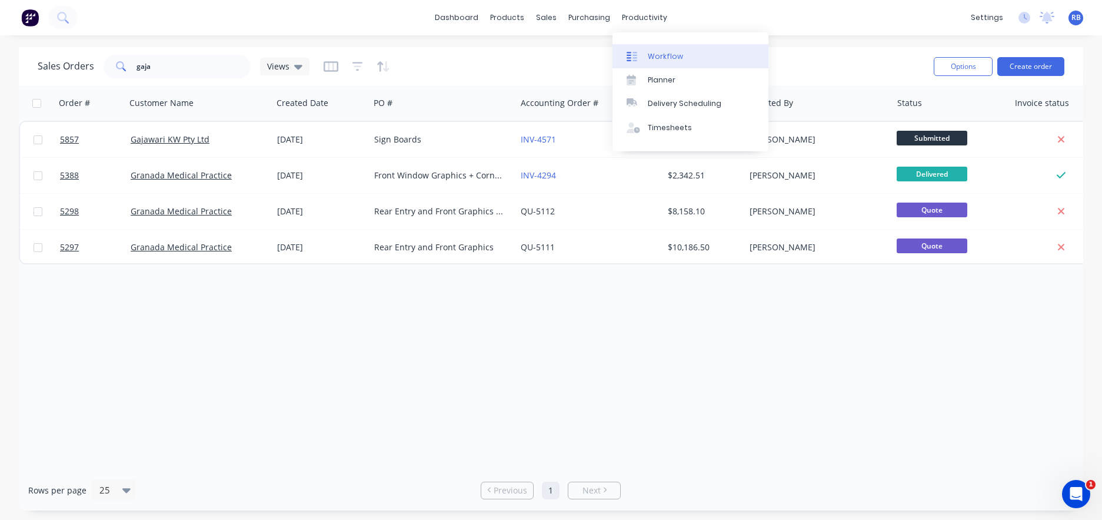
click at [676, 52] on div "Workflow" at bounding box center [665, 56] width 35 height 11
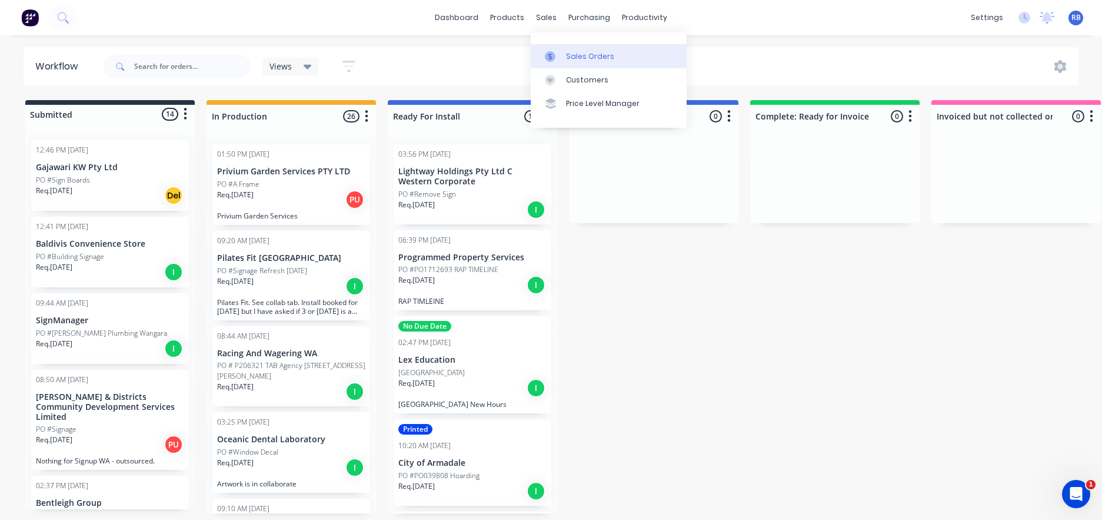
click at [592, 53] on div "Sales Orders" at bounding box center [590, 56] width 48 height 11
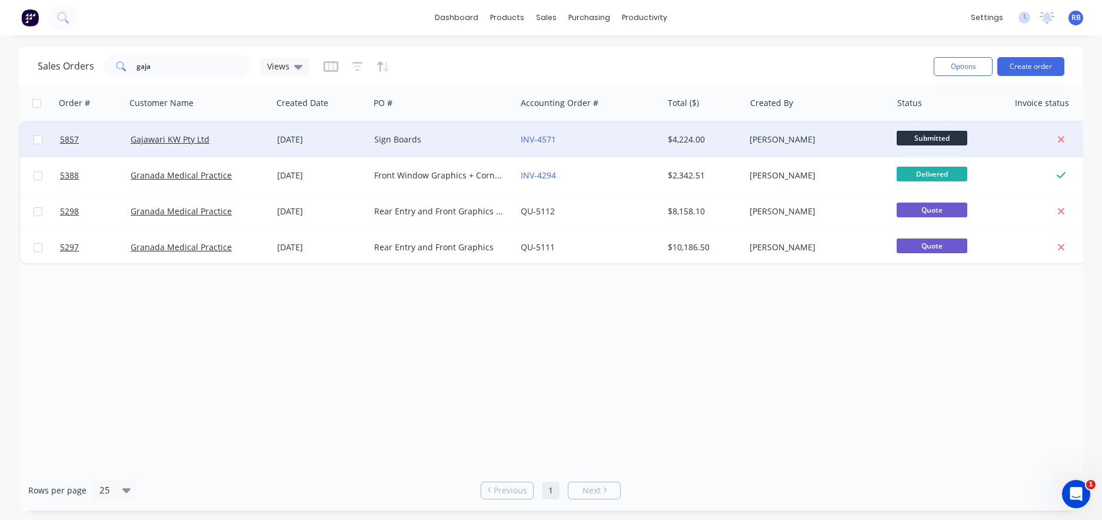
click at [480, 135] on div "Sign Boards" at bounding box center [439, 140] width 131 height 12
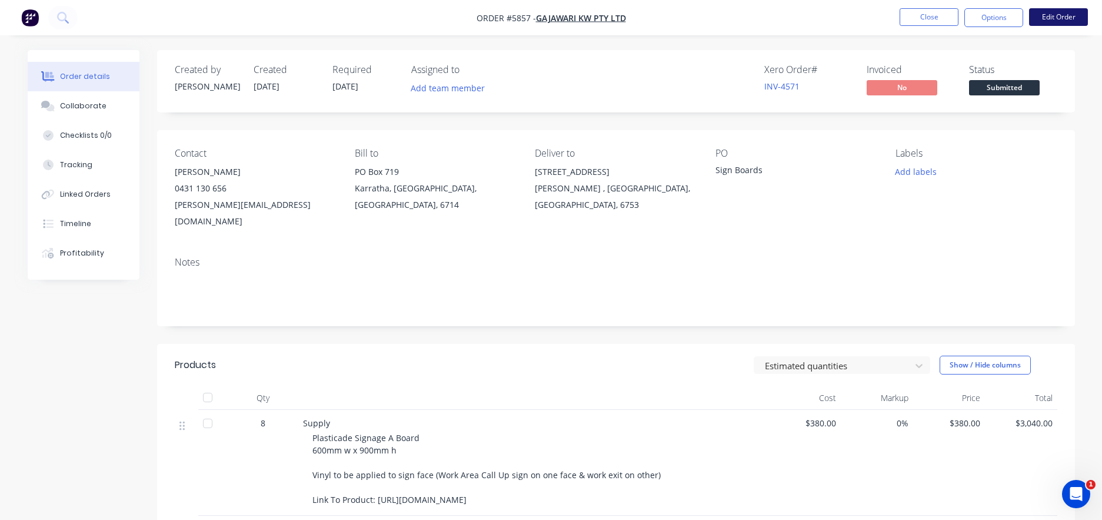
click at [1064, 14] on button "Edit Order" at bounding box center [1058, 17] width 59 height 18
click at [1057, 21] on button "Edit Order" at bounding box center [1058, 17] width 59 height 18
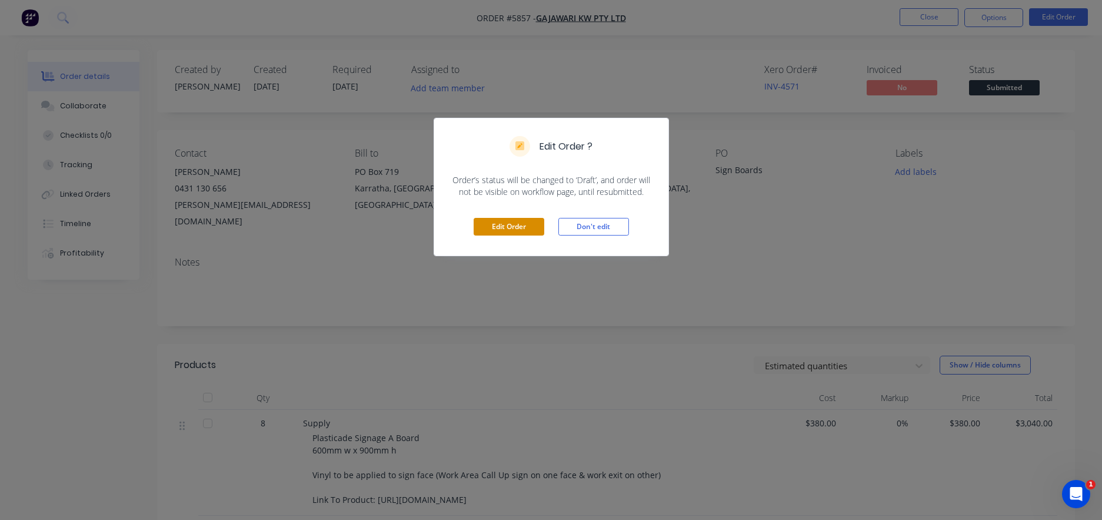
click at [498, 229] on button "Edit Order" at bounding box center [509, 227] width 71 height 18
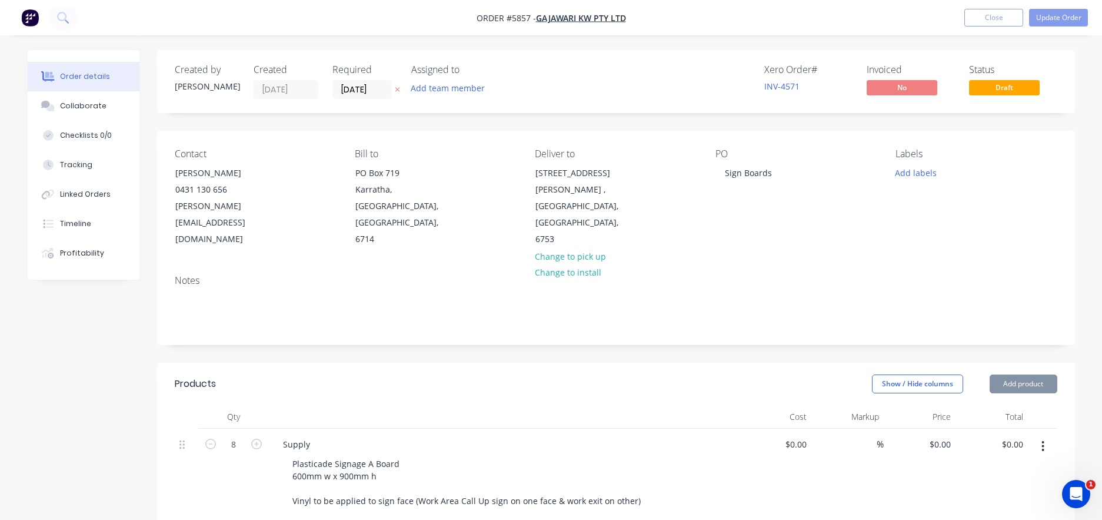
type input "$380.00"
type input "$3,040.00"
type input "$450.00"
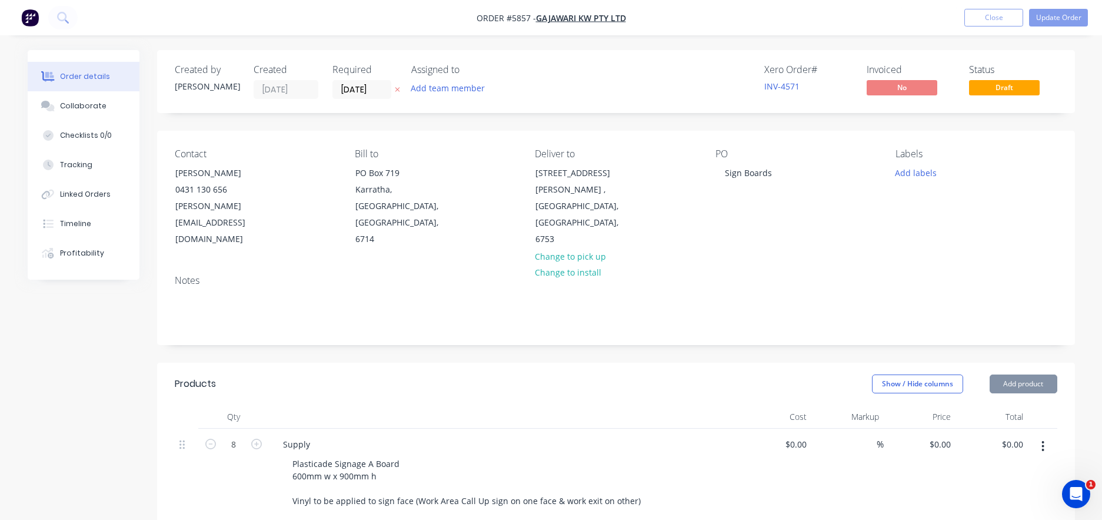
type input "$450.00"
type input "$230.00"
type input "$120.00"
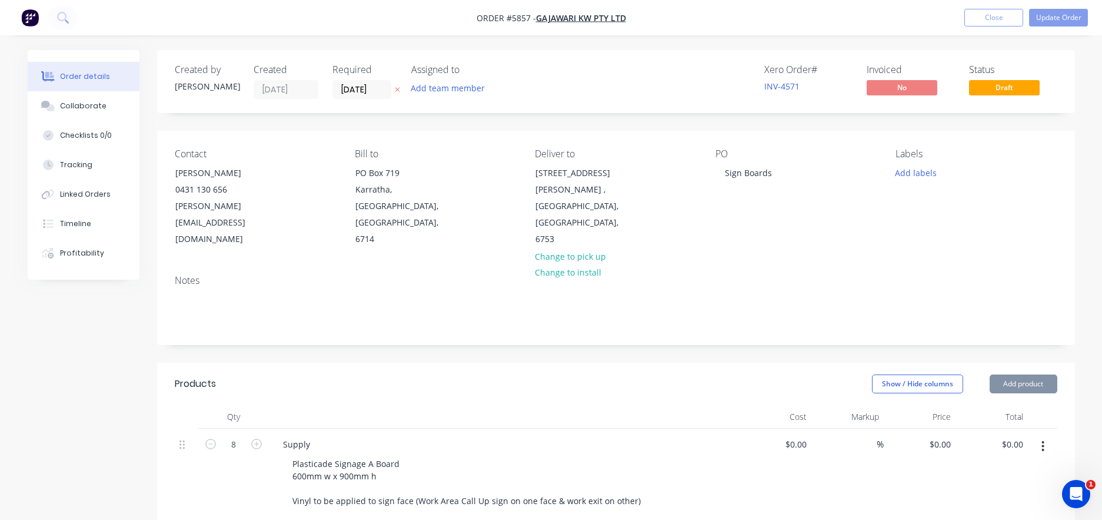
type input "$120.00"
click at [722, 169] on div "Sign Boards" at bounding box center [749, 172] width 66 height 17
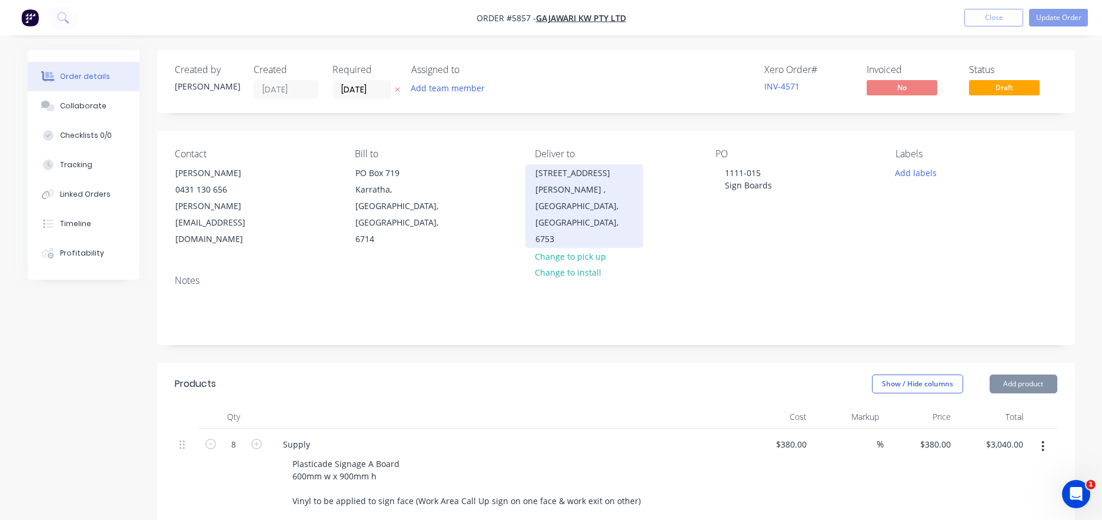
click at [593, 187] on div "[PERSON_NAME] , [GEOGRAPHIC_DATA], [GEOGRAPHIC_DATA], 6753" at bounding box center [585, 214] width 98 height 66
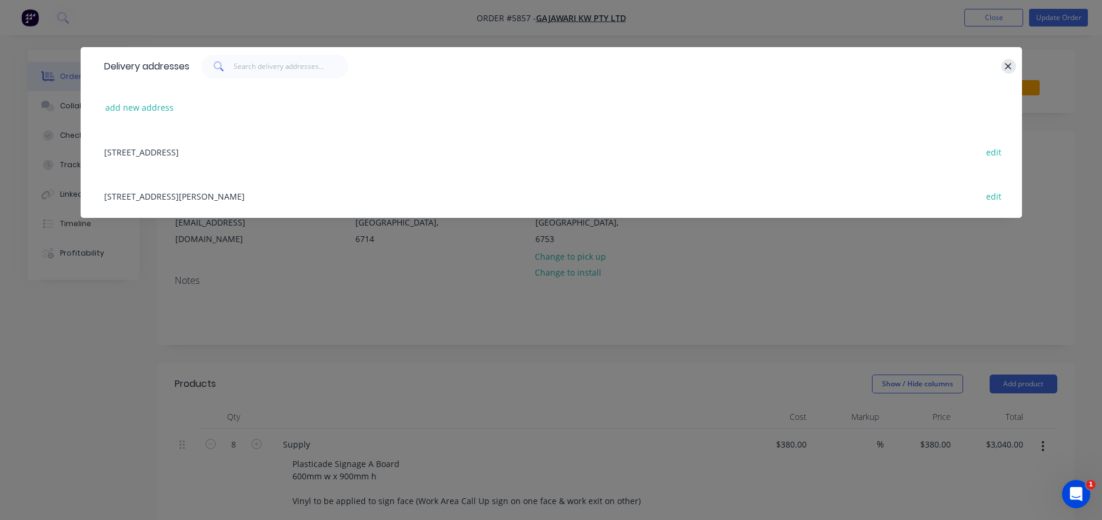
click at [1005, 67] on icon "button" at bounding box center [1009, 66] width 8 height 11
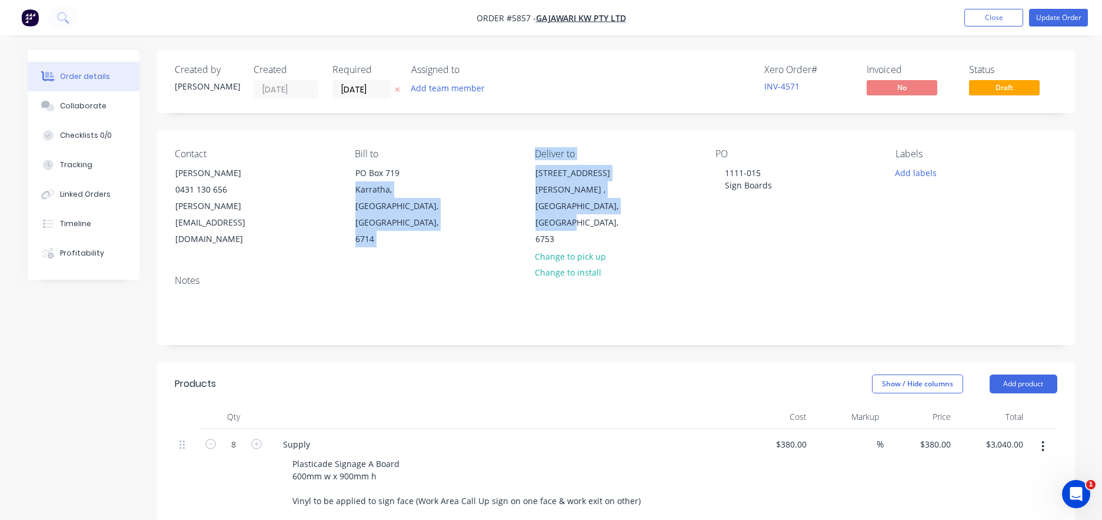
drag, startPoint x: 638, startPoint y: 207, endPoint x: 505, endPoint y: 172, distance: 137.6
click at [505, 172] on div "Contact [PERSON_NAME] [PHONE_NUMBER] [PERSON_NAME][EMAIL_ADDRESS][DOMAIN_NAME] …" at bounding box center [616, 198] width 918 height 135
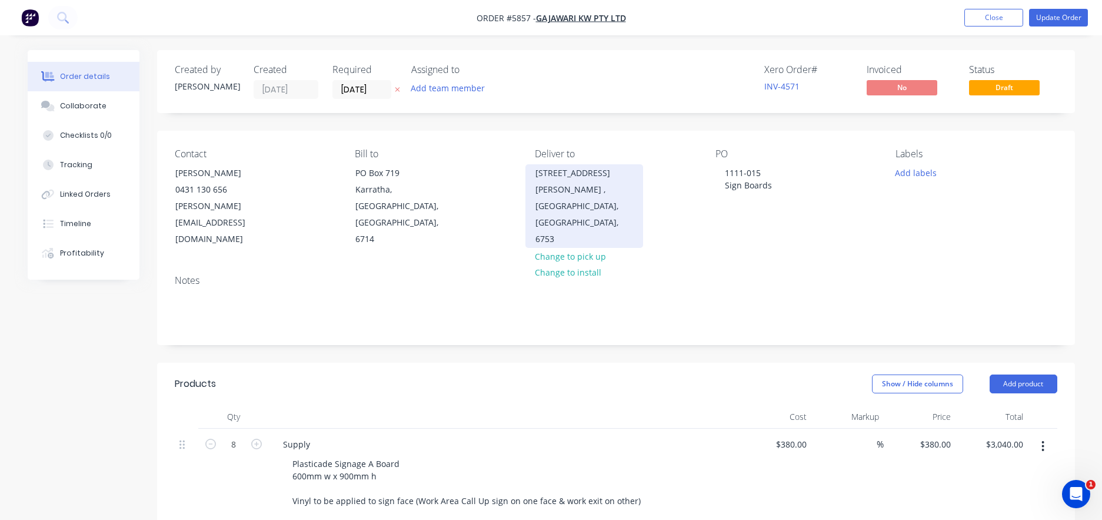
click at [573, 183] on div "[PERSON_NAME] , [GEOGRAPHIC_DATA], [GEOGRAPHIC_DATA], 6753" at bounding box center [585, 214] width 98 height 66
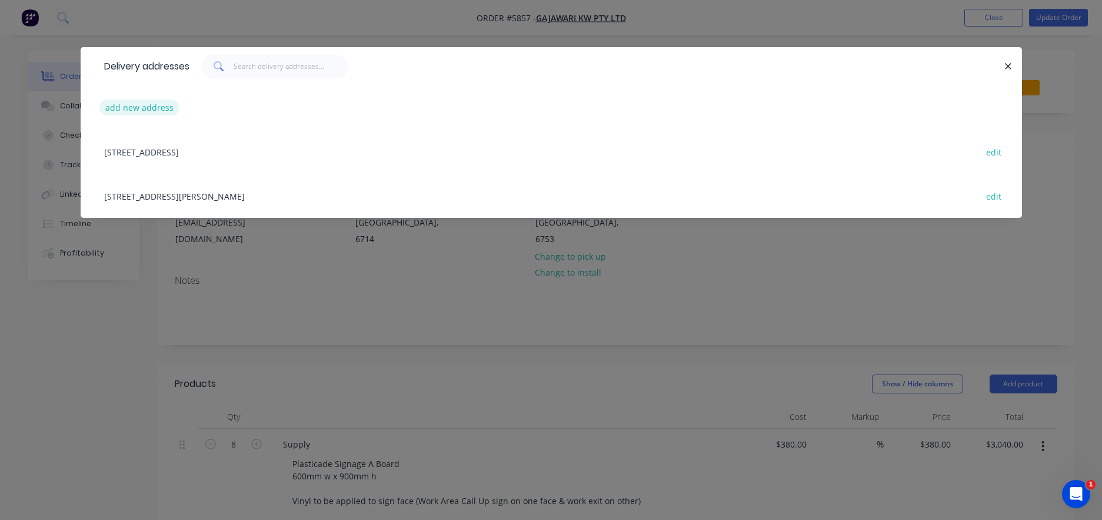
click at [122, 111] on button "add new address" at bounding box center [139, 107] width 81 height 16
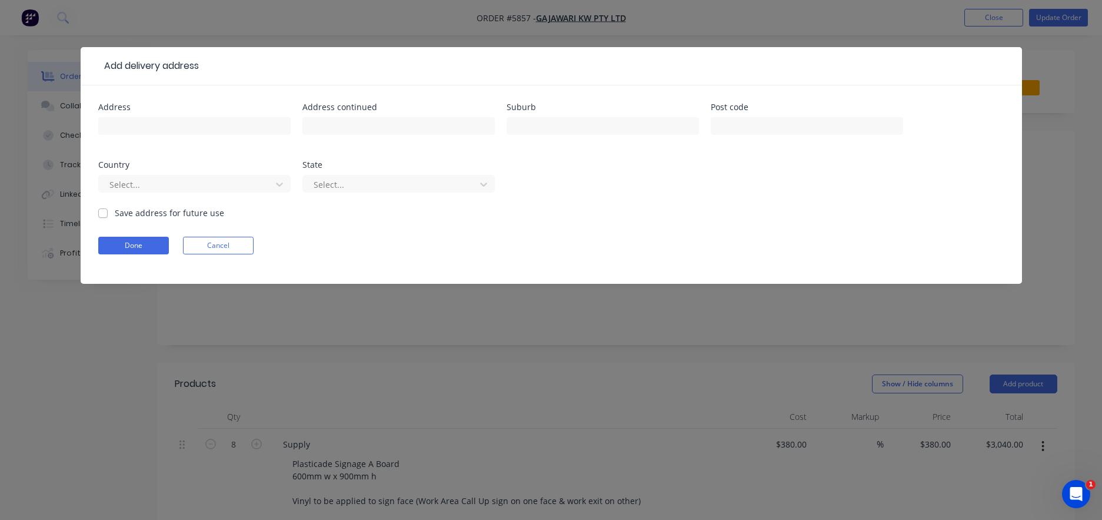
click at [142, 135] on div at bounding box center [194, 131] width 192 height 35
click at [157, 126] on input "[GEOGRAPHIC_DATA]" at bounding box center [194, 126] width 192 height 18
type input "[GEOGRAPHIC_DATA]"
click at [138, 211] on label "Save address for future use" at bounding box center [169, 213] width 109 height 12
click at [108, 211] on input "Save address for future use" at bounding box center [102, 212] width 9 height 11
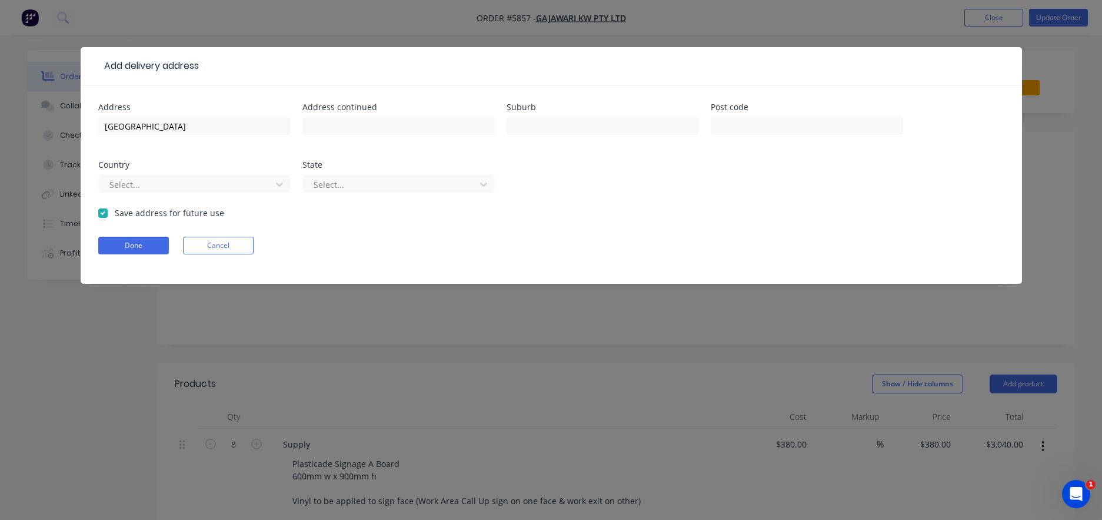
checkbox input "true"
click at [137, 244] on button "Done" at bounding box center [133, 246] width 71 height 18
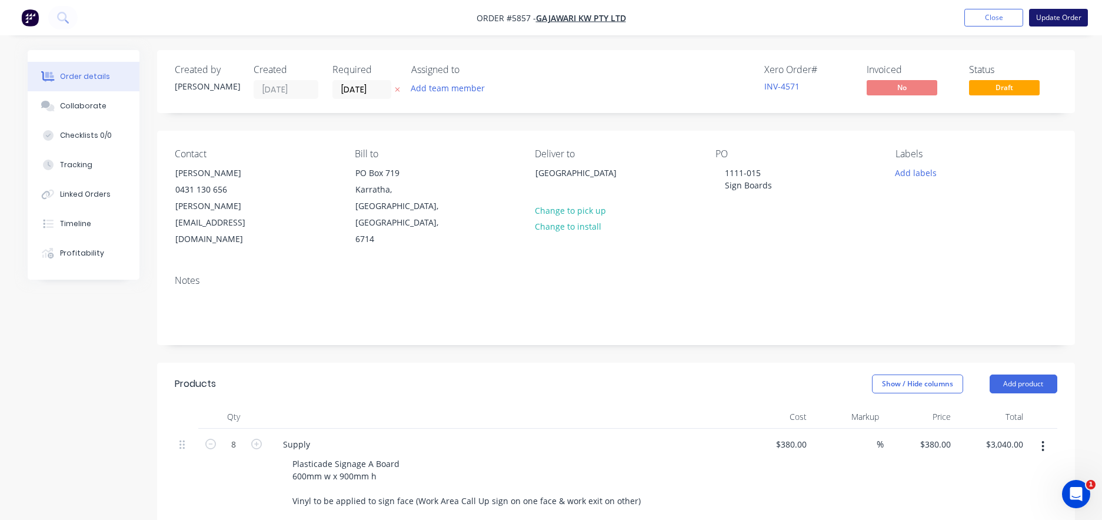
click at [1055, 12] on button "Update Order" at bounding box center [1058, 18] width 59 height 18
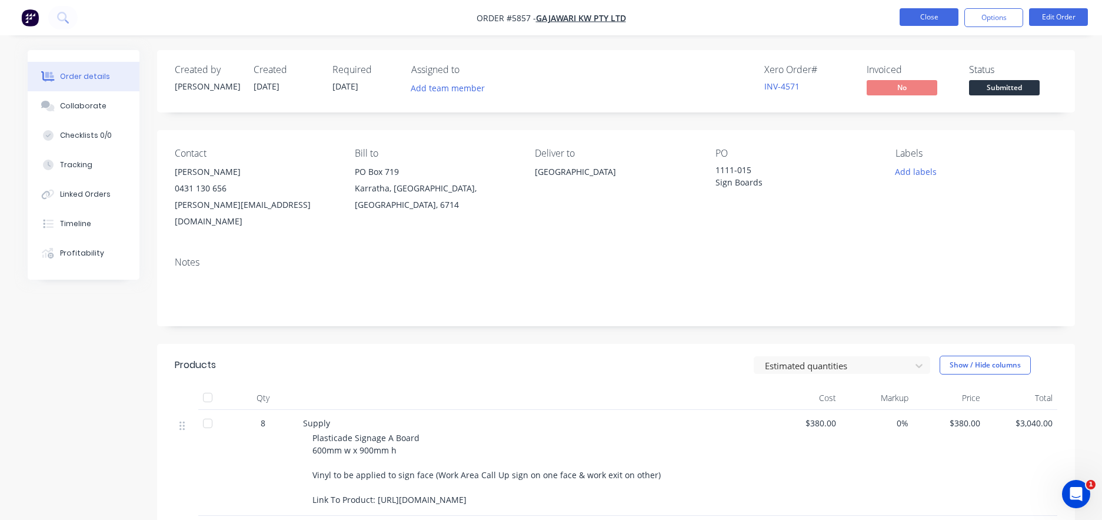
click at [915, 19] on button "Close" at bounding box center [929, 17] width 59 height 18
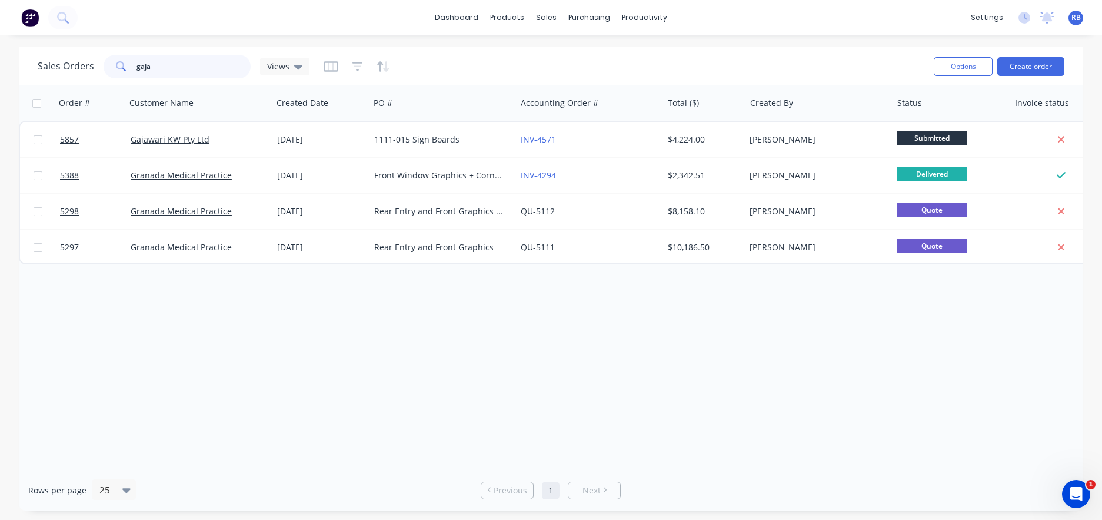
drag, startPoint x: 197, startPoint y: 74, endPoint x: 74, endPoint y: 68, distance: 122.6
click at [76, 68] on div "Sales Orders gaja Views" at bounding box center [174, 67] width 272 height 24
type input "teck"
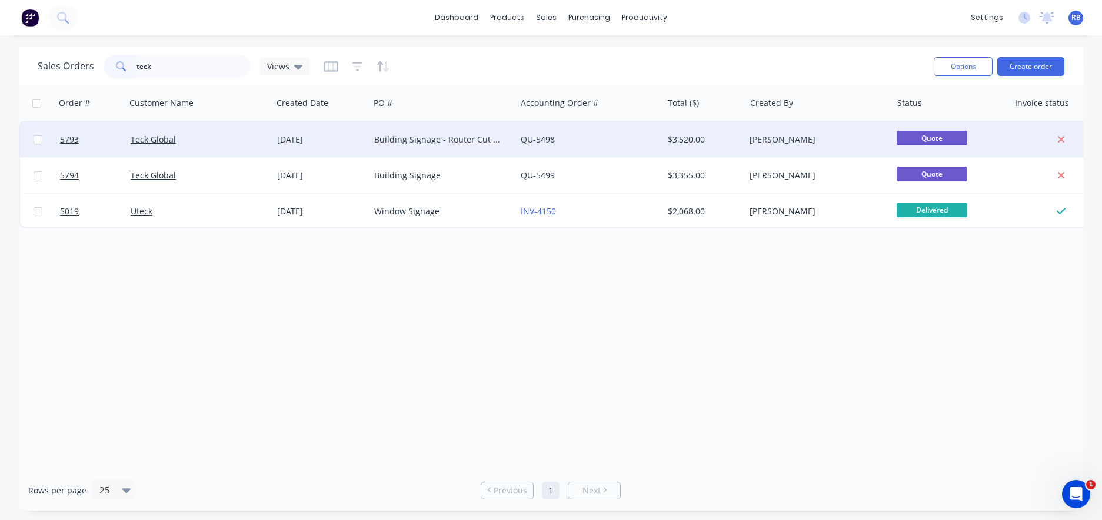
click at [395, 133] on div "Building Signage - Router Cut ACM" at bounding box center [443, 139] width 147 height 35
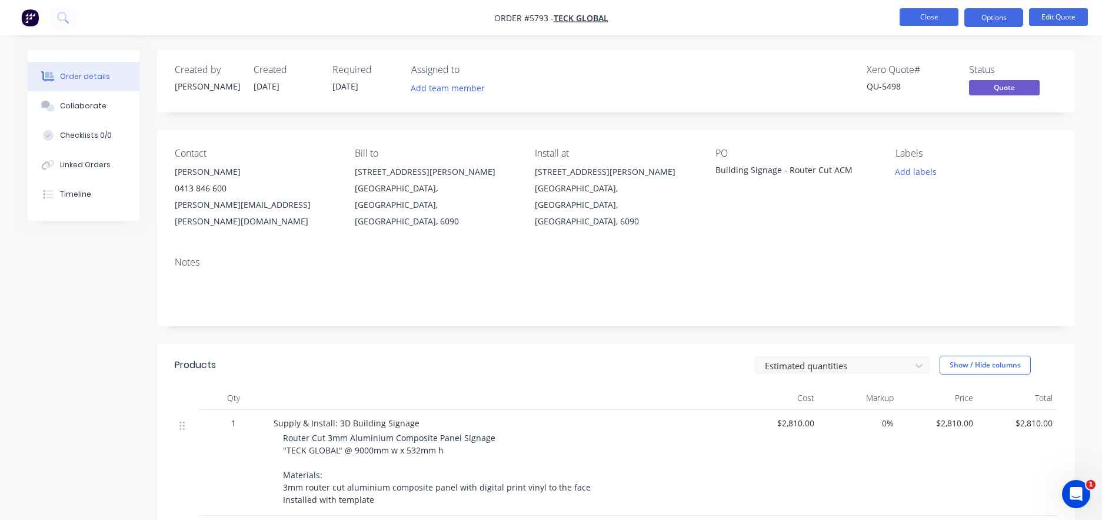
click at [930, 18] on button "Close" at bounding box center [929, 17] width 59 height 18
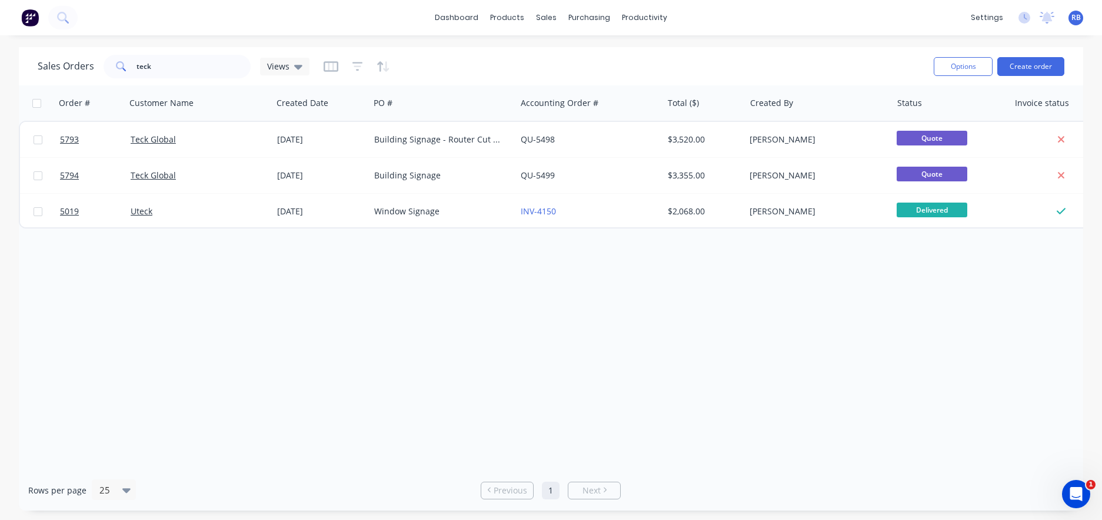
click at [1076, 19] on span "RB" at bounding box center [1076, 17] width 9 height 11
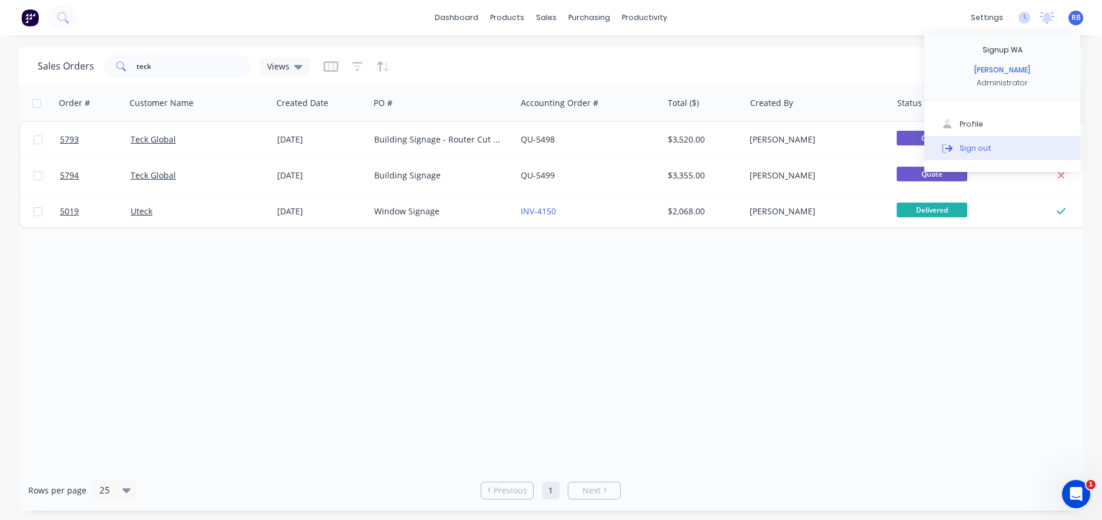
click at [968, 148] on div "Sign out" at bounding box center [976, 147] width 32 height 11
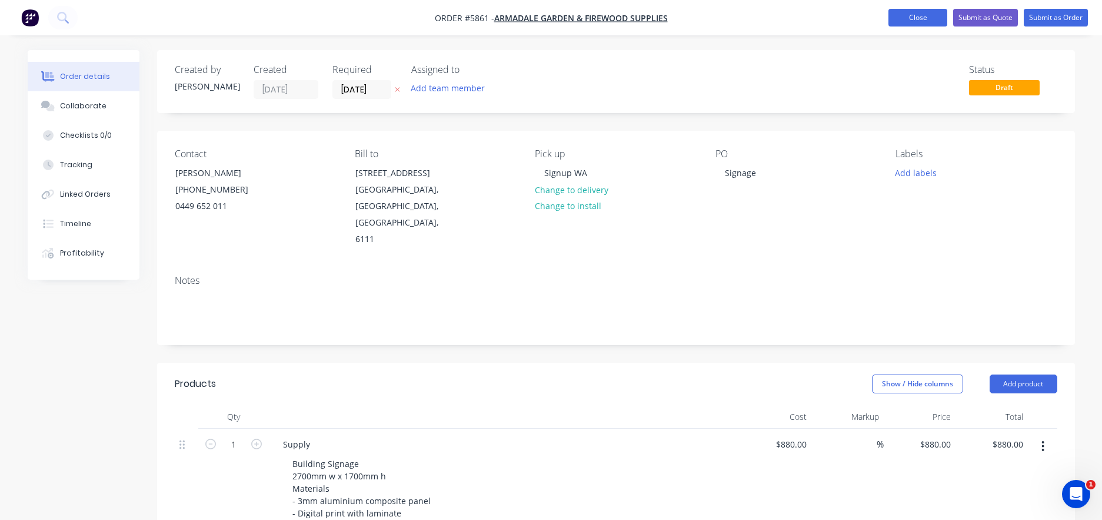
click at [912, 19] on button "Close" at bounding box center [918, 18] width 59 height 18
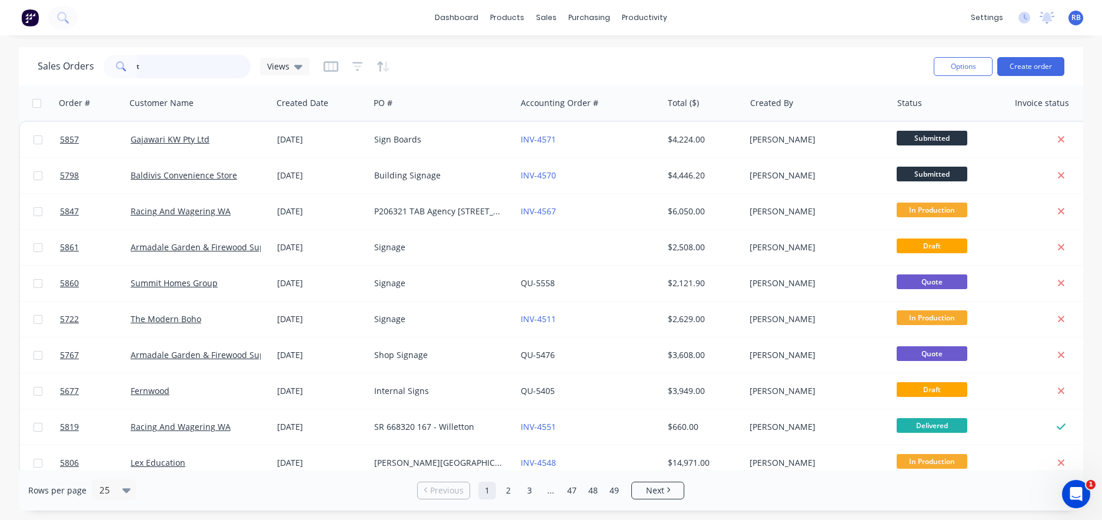
drag, startPoint x: 101, startPoint y: 69, endPoint x: 85, endPoint y: 69, distance: 16.5
click at [89, 69] on div "Sales Orders t Views" at bounding box center [174, 67] width 272 height 24
type input "gaja"
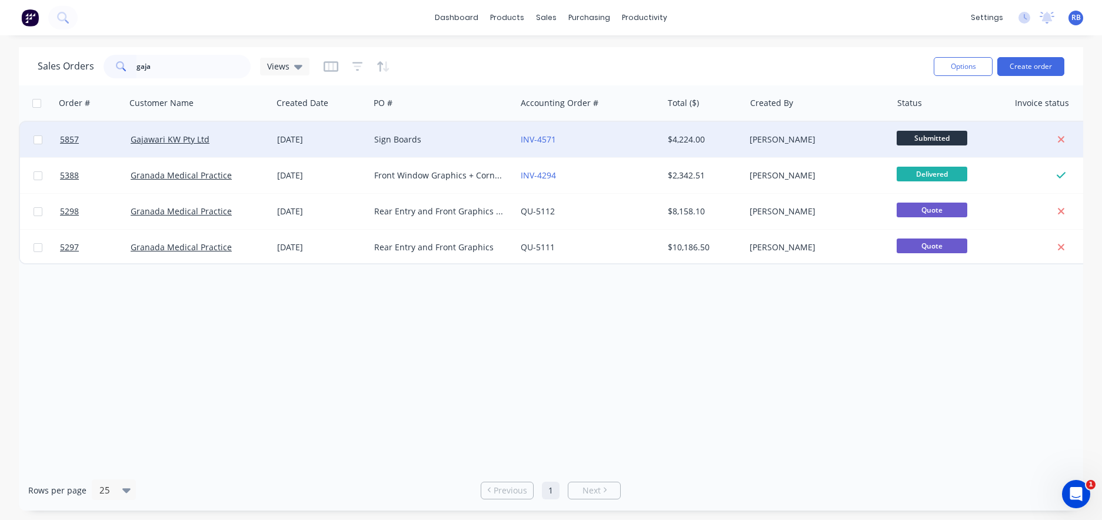
click at [445, 138] on div "Sign Boards" at bounding box center [439, 140] width 131 height 12
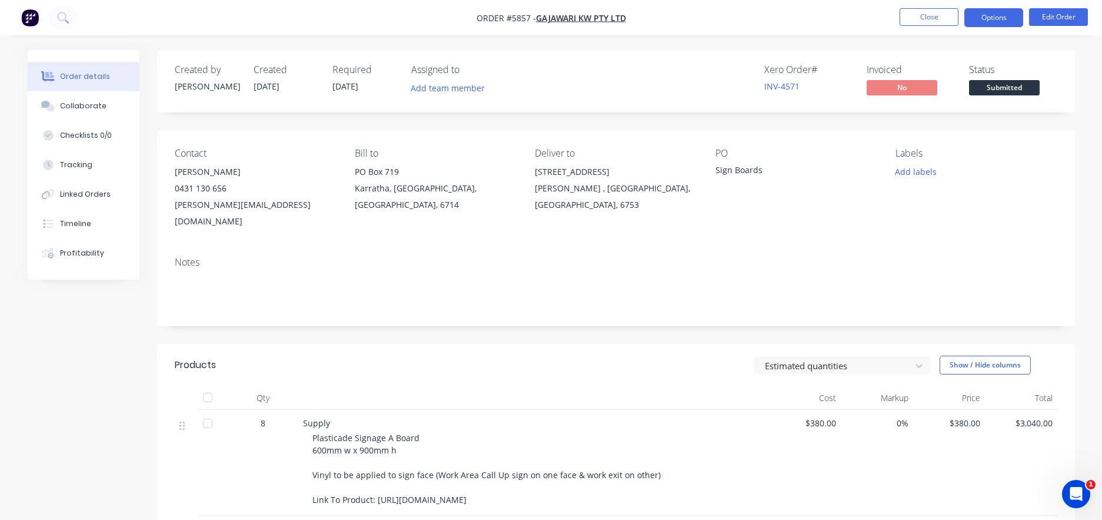
click at [993, 19] on button "Options" at bounding box center [994, 17] width 59 height 19
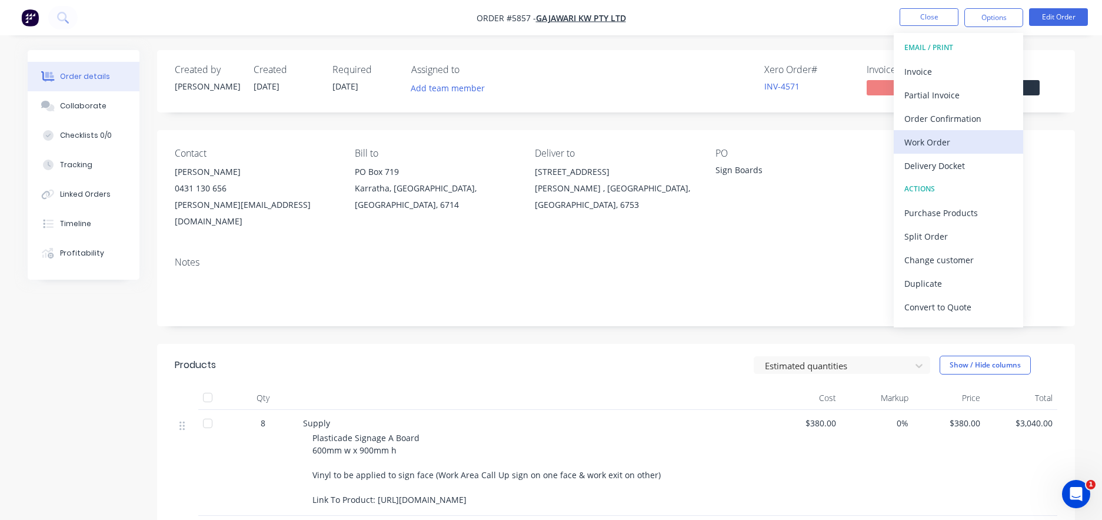
click at [923, 140] on div "Work Order" at bounding box center [959, 142] width 108 height 17
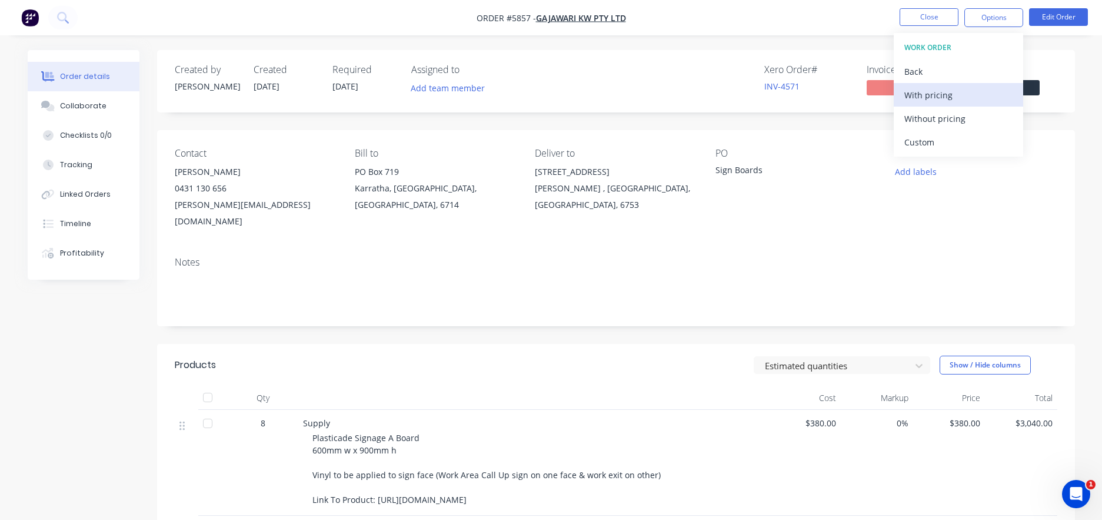
click at [913, 93] on div "With pricing" at bounding box center [959, 95] width 108 height 17
click at [345, 83] on span "[DATE]" at bounding box center [346, 86] width 26 height 11
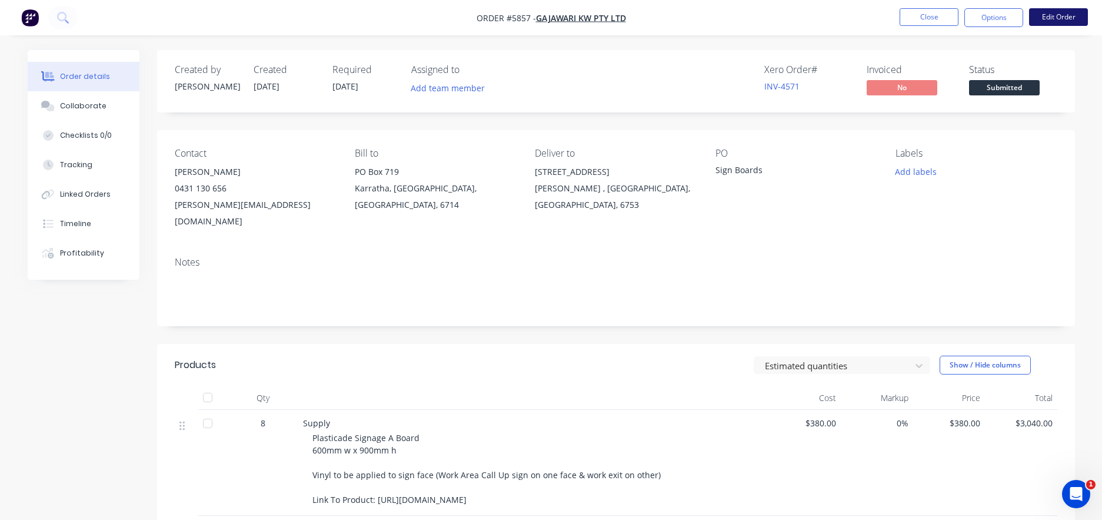
click at [1061, 16] on button "Edit Order" at bounding box center [1058, 17] width 59 height 18
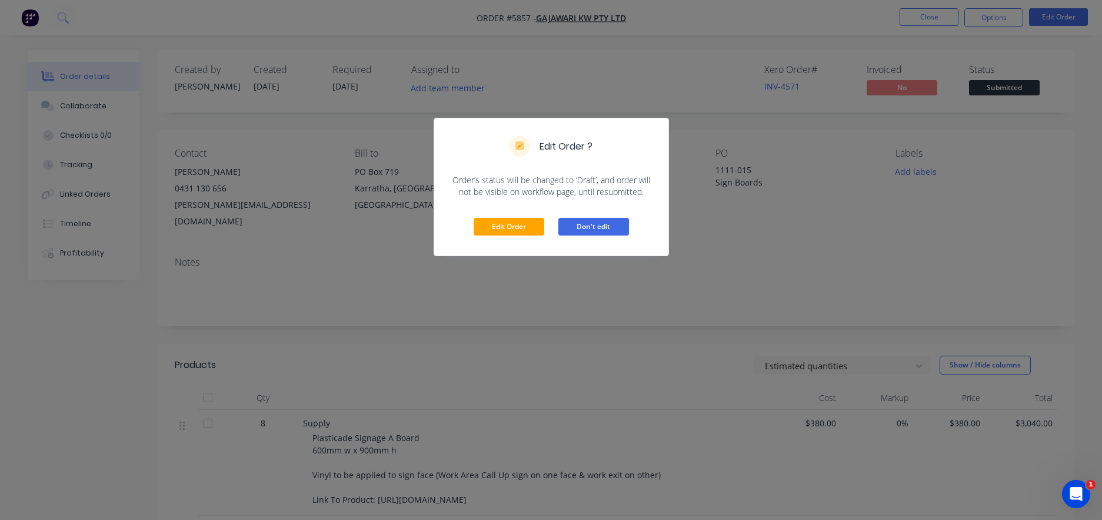
click at [589, 227] on button "Don't edit" at bounding box center [593, 227] width 71 height 18
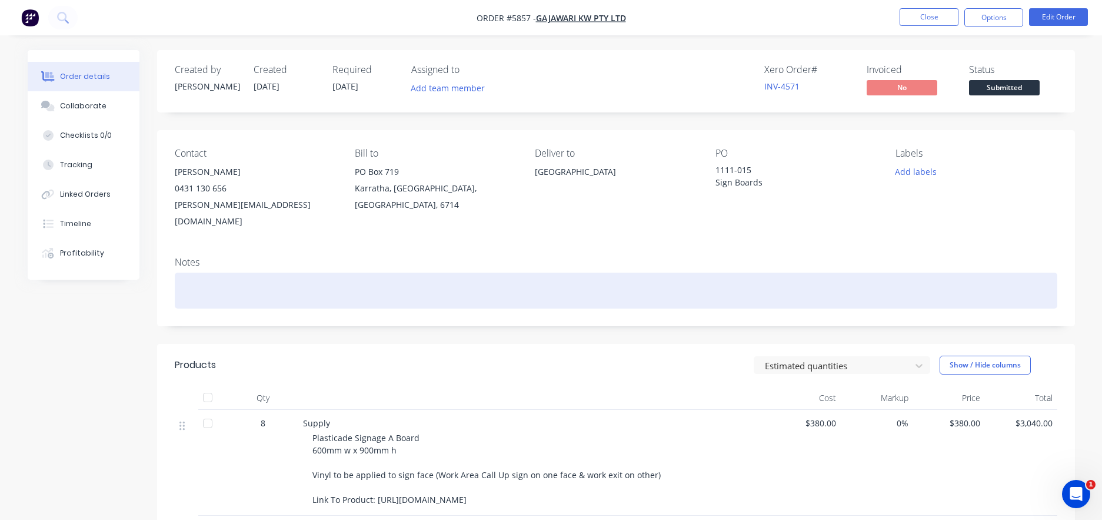
click at [204, 272] on div at bounding box center [616, 290] width 883 height 36
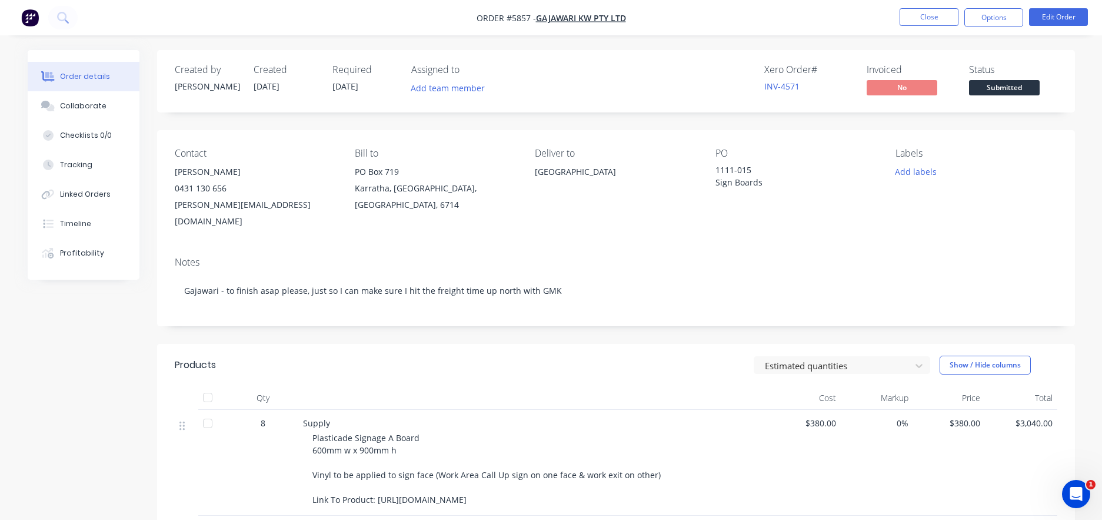
click at [1014, 88] on span "Submitted" at bounding box center [1004, 87] width 71 height 15
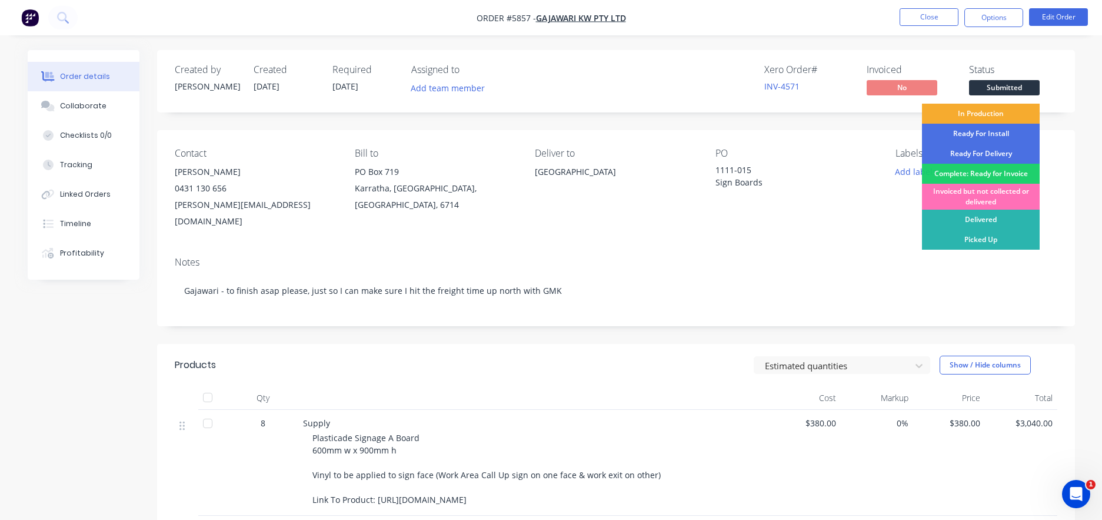
click at [992, 111] on div "In Production" at bounding box center [981, 114] width 118 height 20
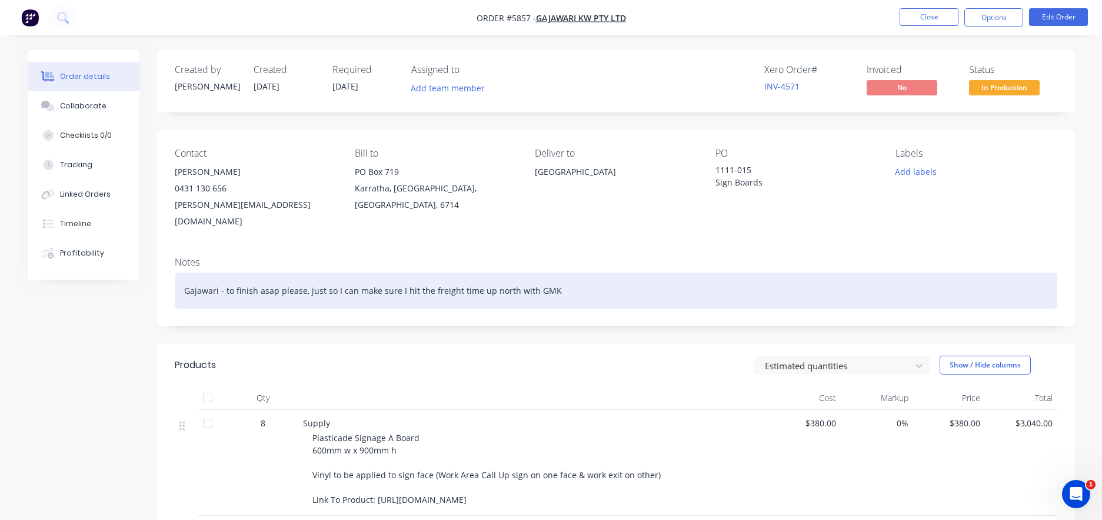
click at [559, 274] on div "Gajawari - to finish asap please, just so I can make sure I hit the freight tim…" at bounding box center [616, 290] width 883 height 36
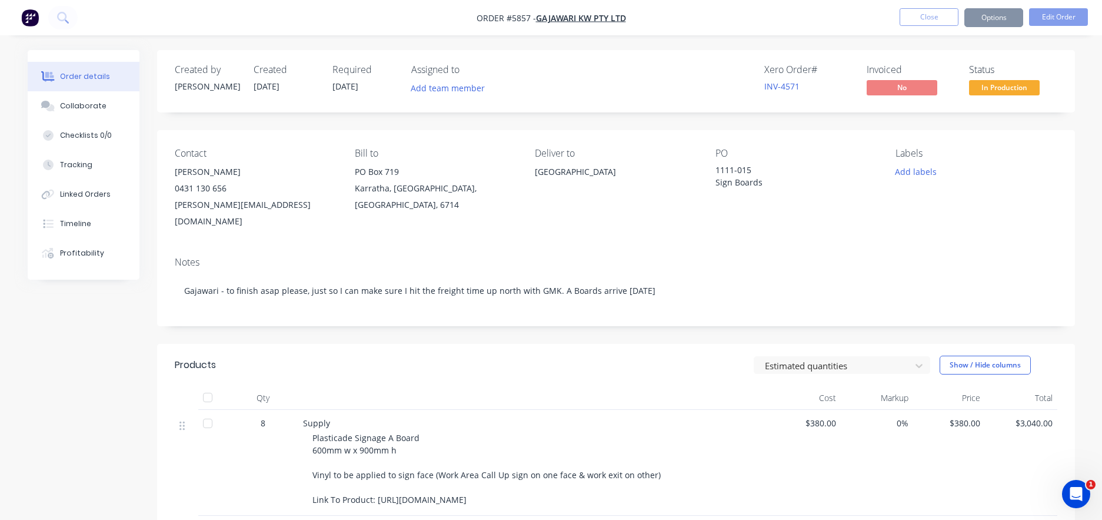
click at [601, 164] on div "[GEOGRAPHIC_DATA]" at bounding box center [615, 172] width 161 height 16
click at [927, 15] on button "Close" at bounding box center [929, 17] width 59 height 18
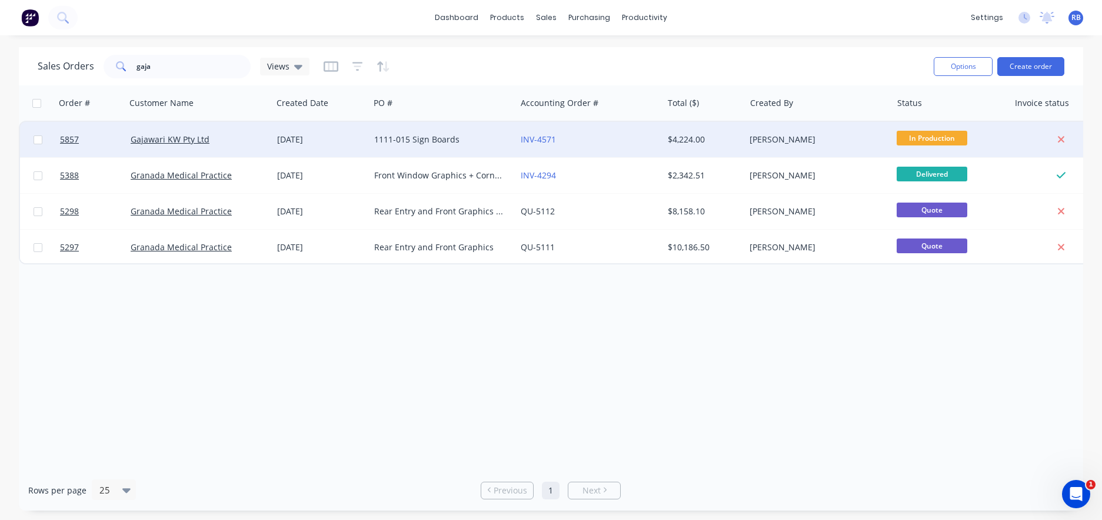
click at [429, 142] on div "1111-015 Sign Boards" at bounding box center [439, 140] width 131 height 12
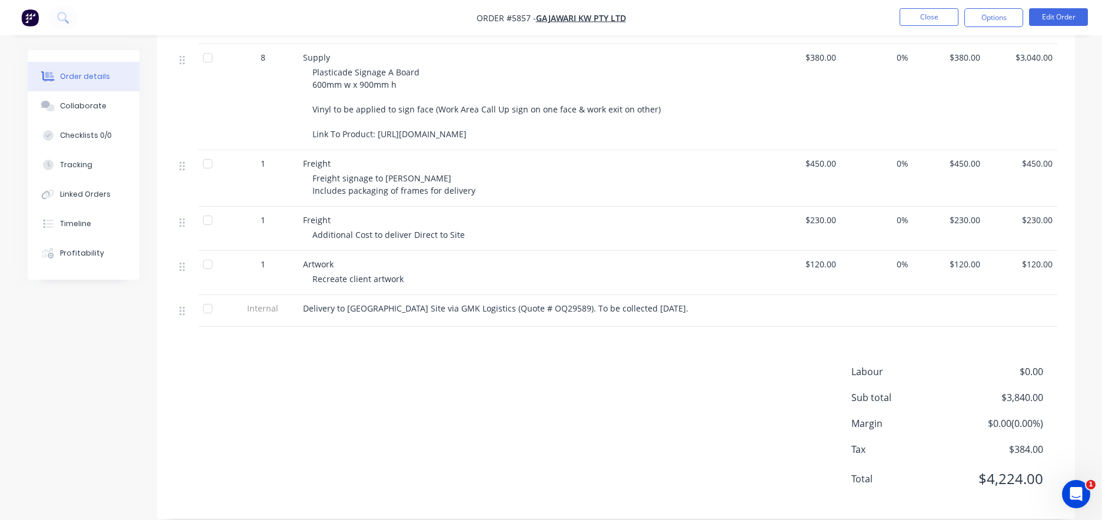
scroll to position [365, 0]
click at [1060, 20] on button "Edit Order" at bounding box center [1058, 17] width 59 height 18
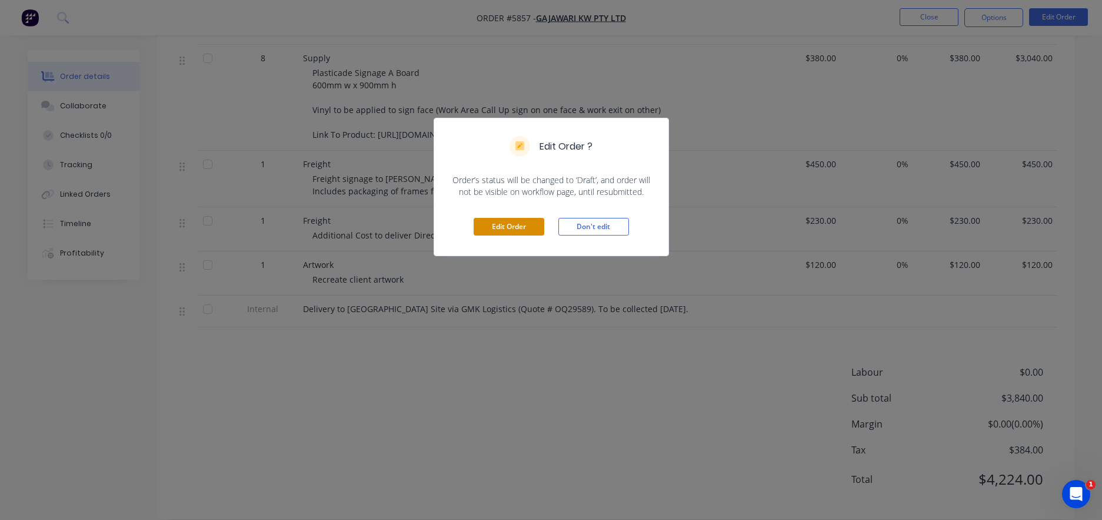
click at [497, 231] on button "Edit Order" at bounding box center [509, 227] width 71 height 18
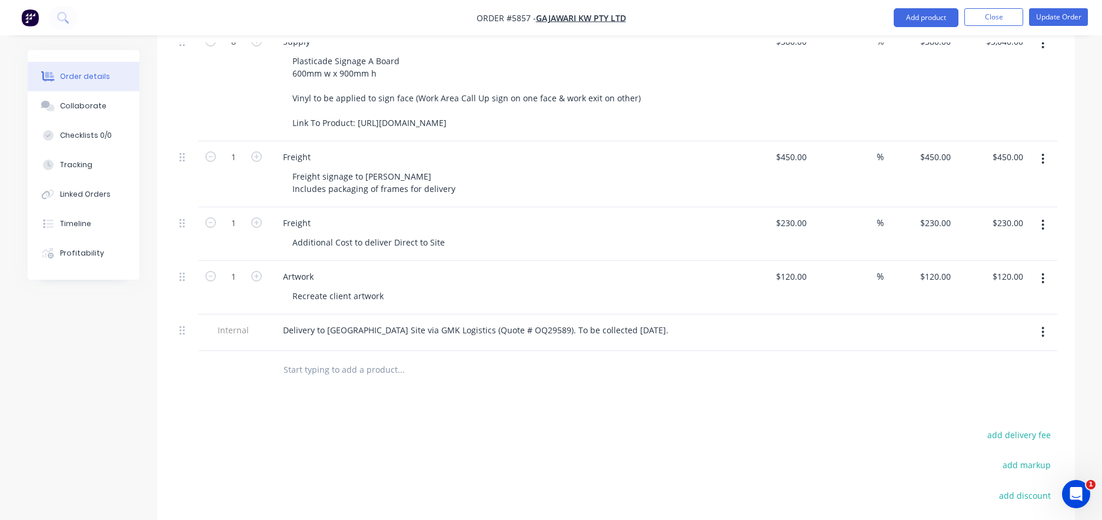
scroll to position [404, 0]
drag, startPoint x: 557, startPoint y: 297, endPoint x: 676, endPoint y: 300, distance: 118.3
click at [676, 320] on div "Delivery to [GEOGRAPHIC_DATA] Site via GMK Logistics (Quote # OQ29589). To be c…" at bounding box center [476, 328] width 404 height 17
click at [1063, 19] on button "Update Order" at bounding box center [1058, 17] width 59 height 18
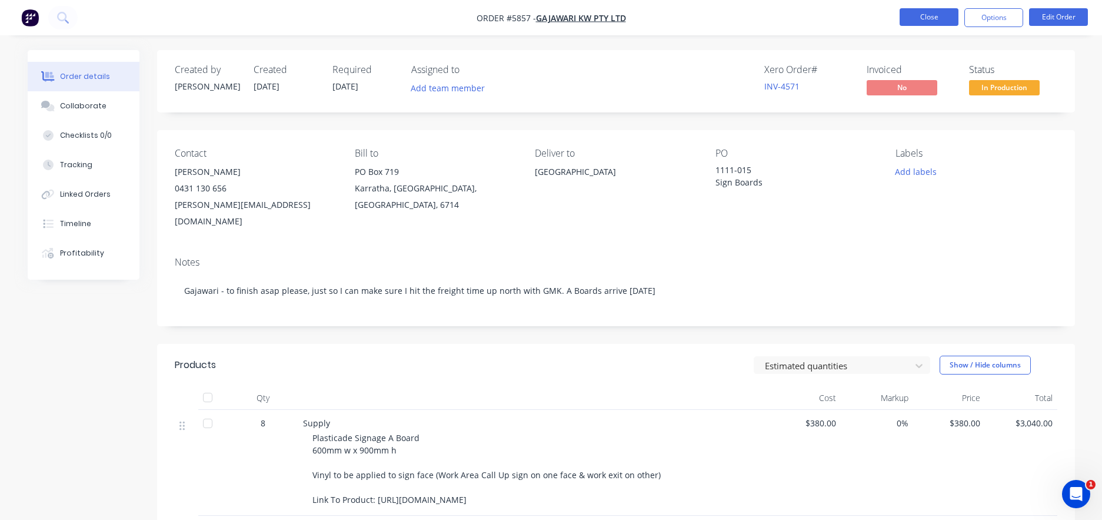
click at [915, 14] on button "Close" at bounding box center [929, 17] width 59 height 18
